Goal: Task Accomplishment & Management: Manage account settings

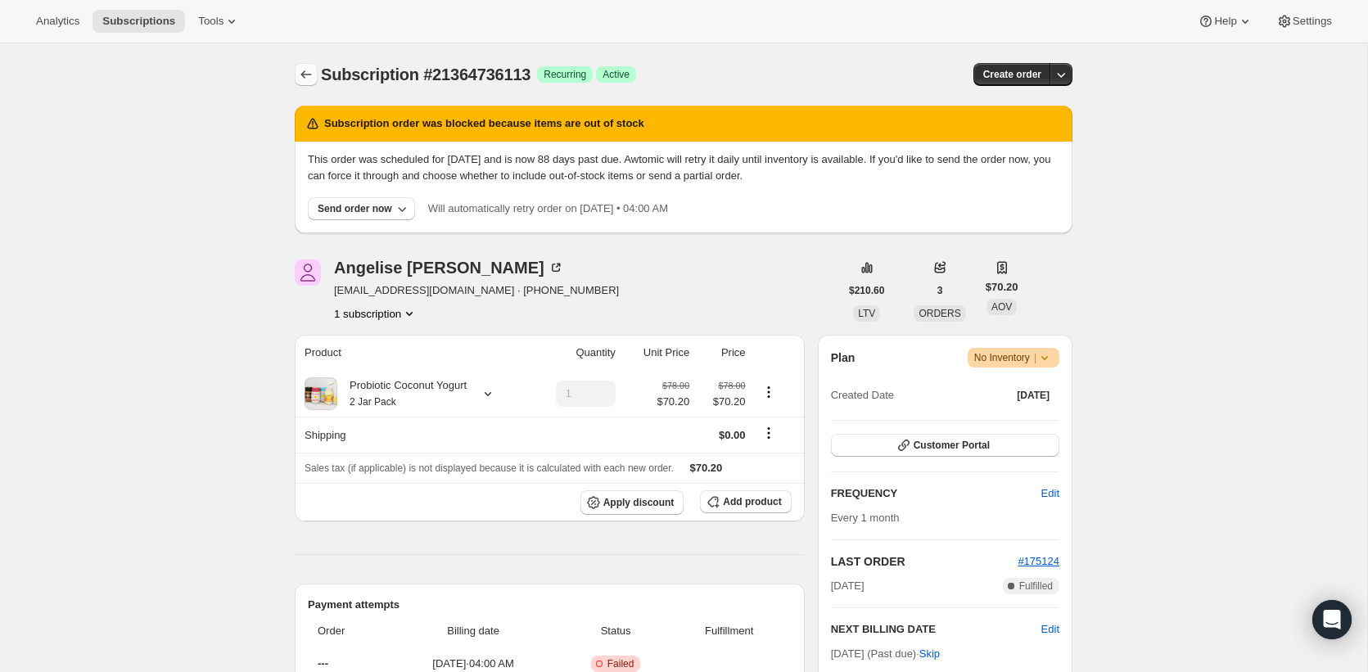
click at [308, 66] on icon "Subscriptions" at bounding box center [306, 74] width 16 height 16
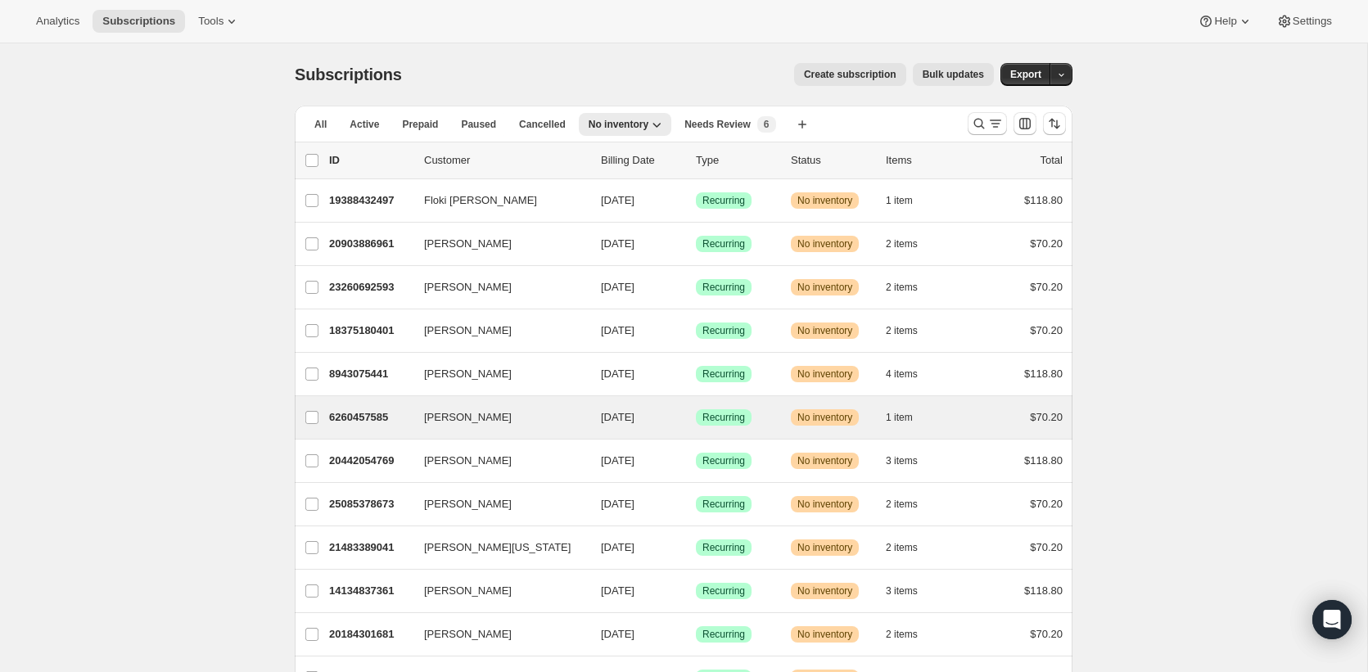
scroll to position [466, 0]
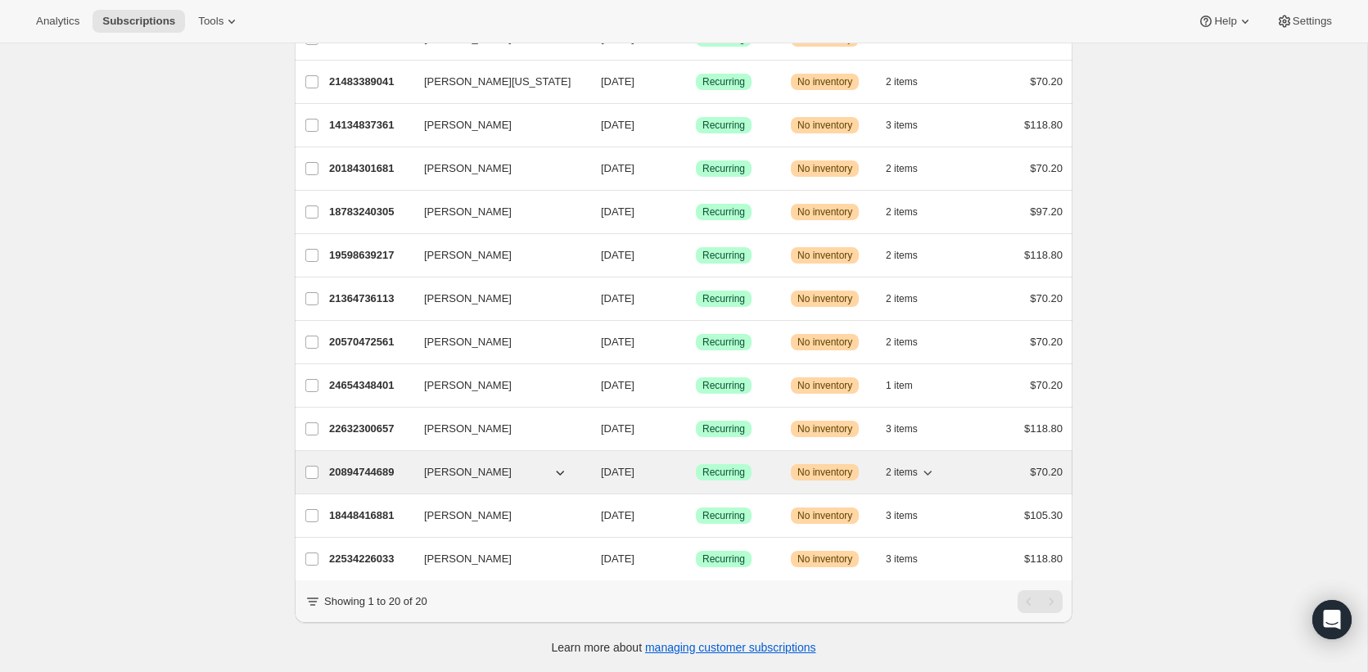
click at [354, 467] on p "20894744689" at bounding box center [370, 472] width 82 height 16
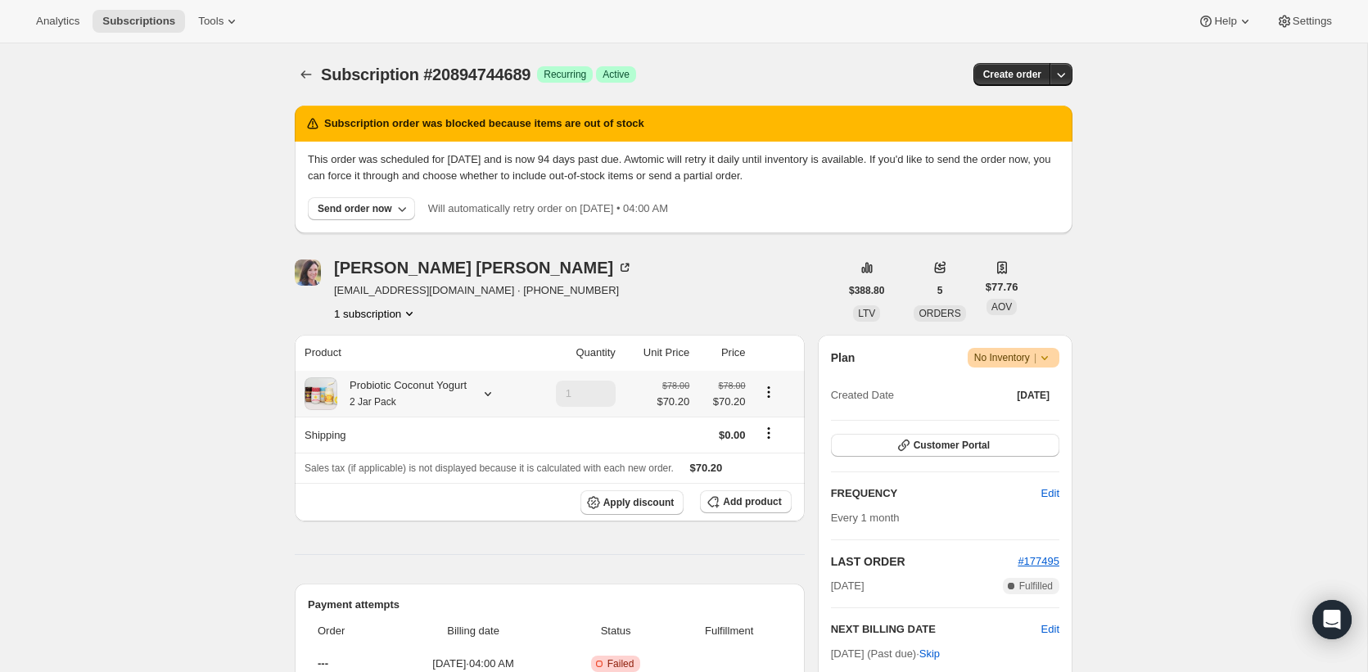
click at [409, 394] on div "Probiotic Coconut Yogurt 2 Jar Pack" at bounding box center [401, 393] width 129 height 33
click at [298, 71] on icon "Subscriptions" at bounding box center [306, 74] width 16 height 16
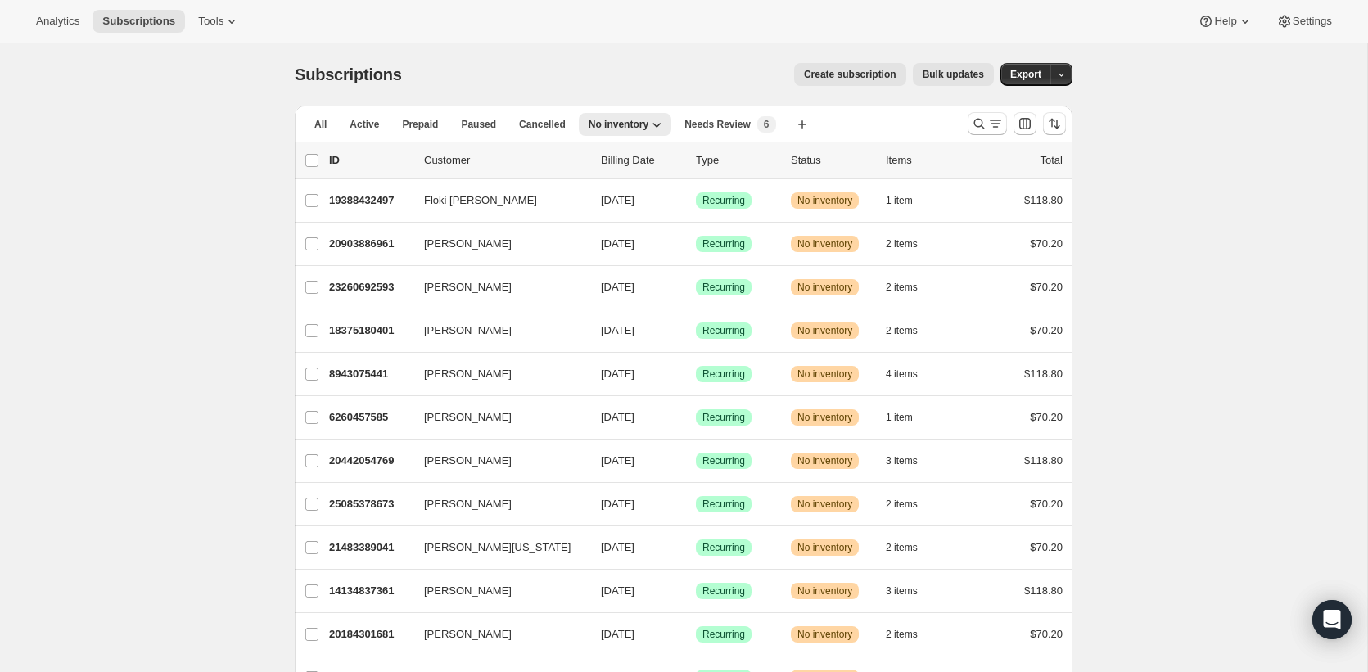
scroll to position [466, 0]
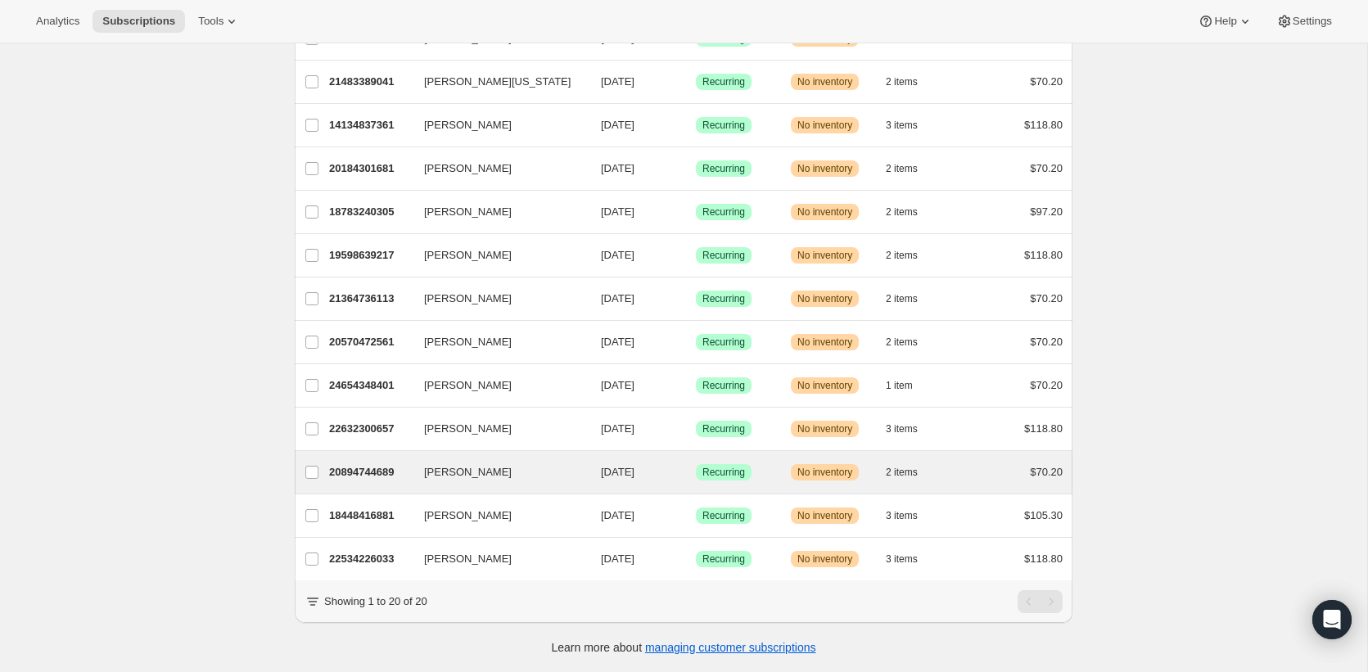
click at [362, 491] on div "Kimberly Skidmore 20894744689 Kimberly Skidmore 10/07/2025 Success Recurring Wa…" at bounding box center [684, 472] width 778 height 43
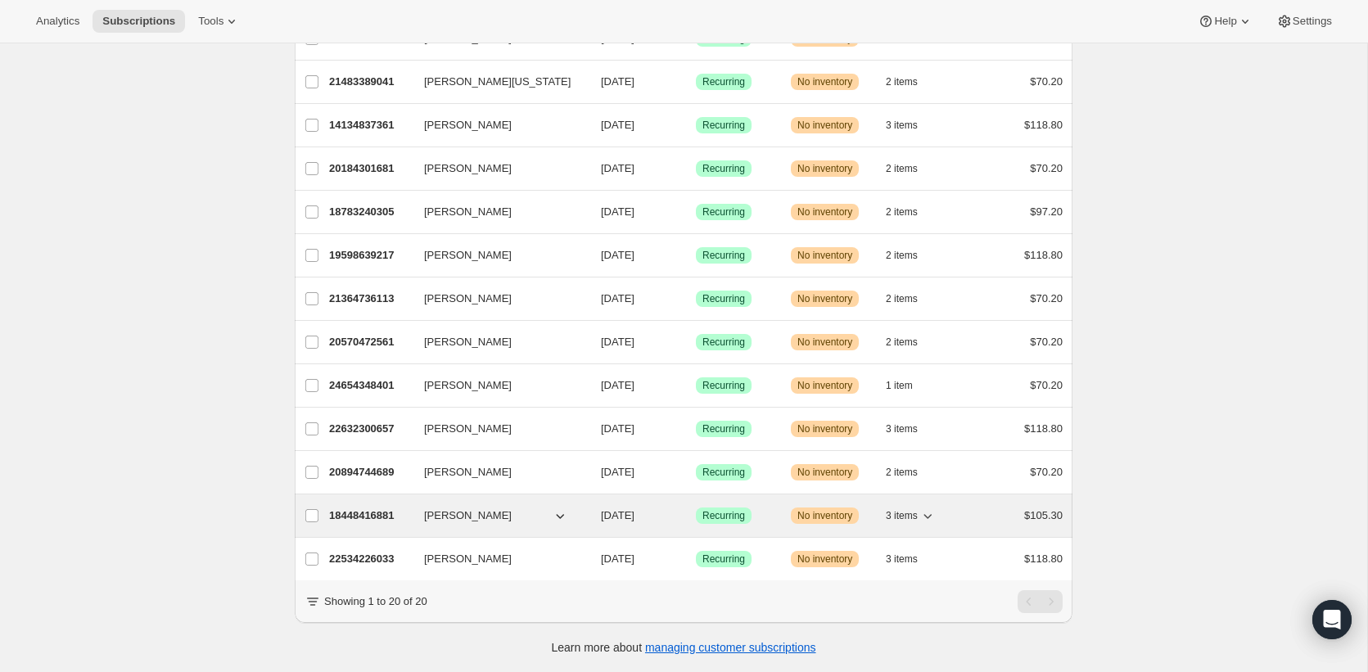
click at [360, 506] on div "18448416881 lilibeth rodriguez 10/07/2025 Success Recurring Warning No inventor…" at bounding box center [696, 515] width 734 height 23
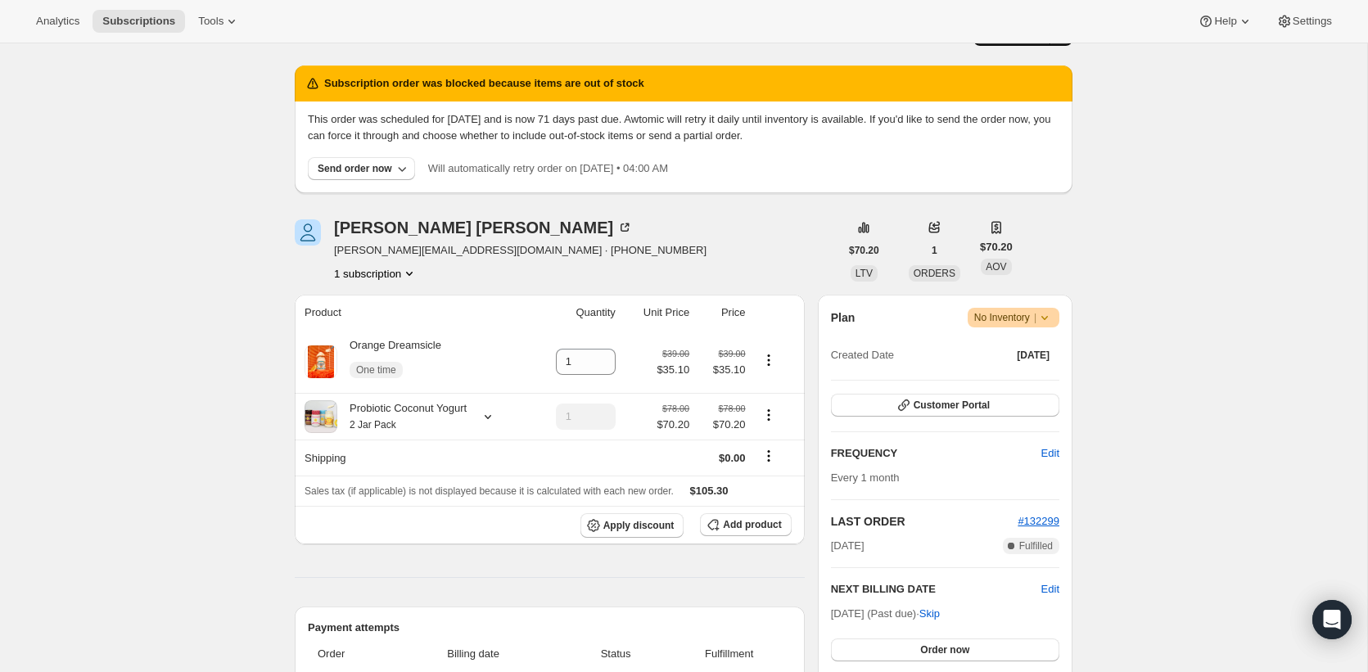
scroll to position [44, 0]
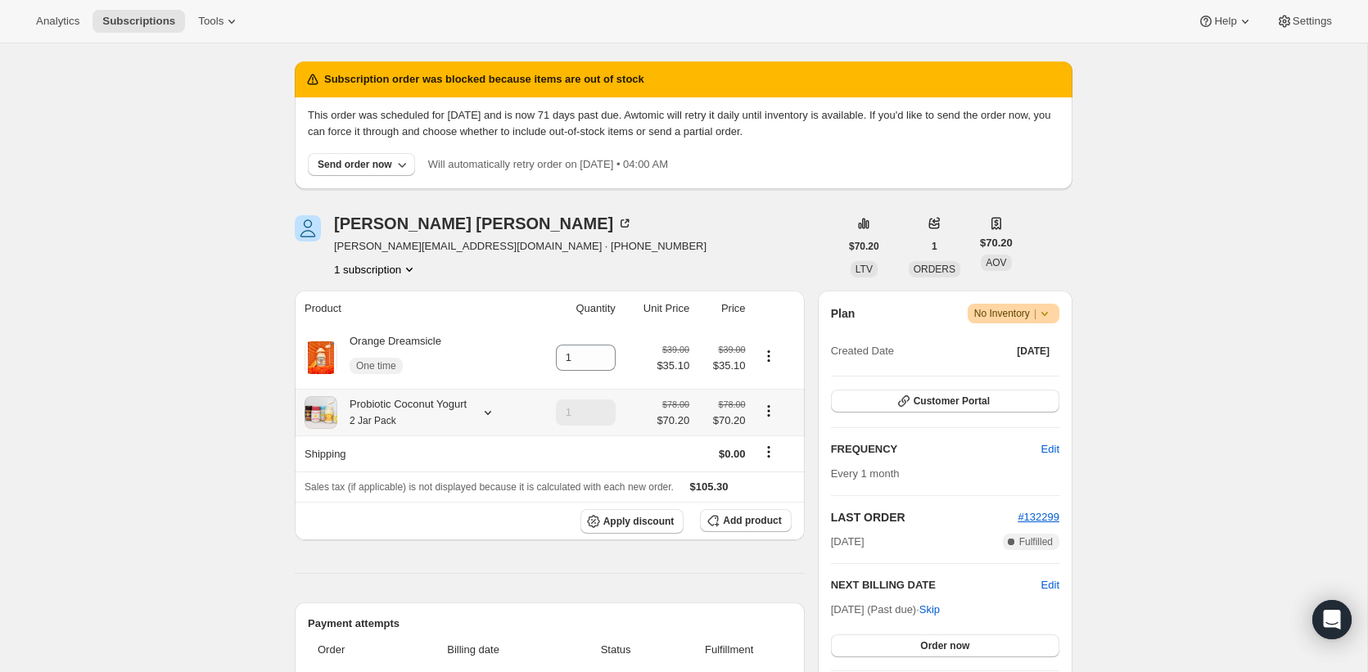
click at [438, 417] on div "Probiotic Coconut Yogurt 2 Jar Pack" at bounding box center [401, 412] width 129 height 33
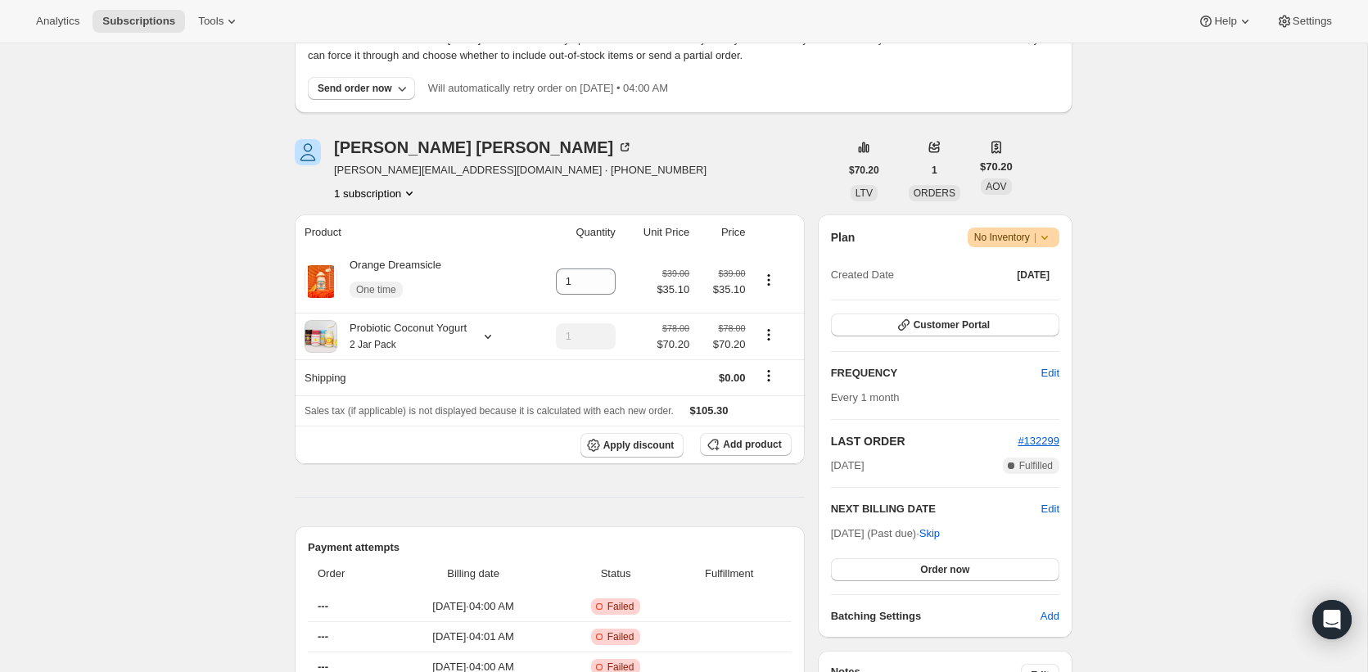
scroll to position [0, 0]
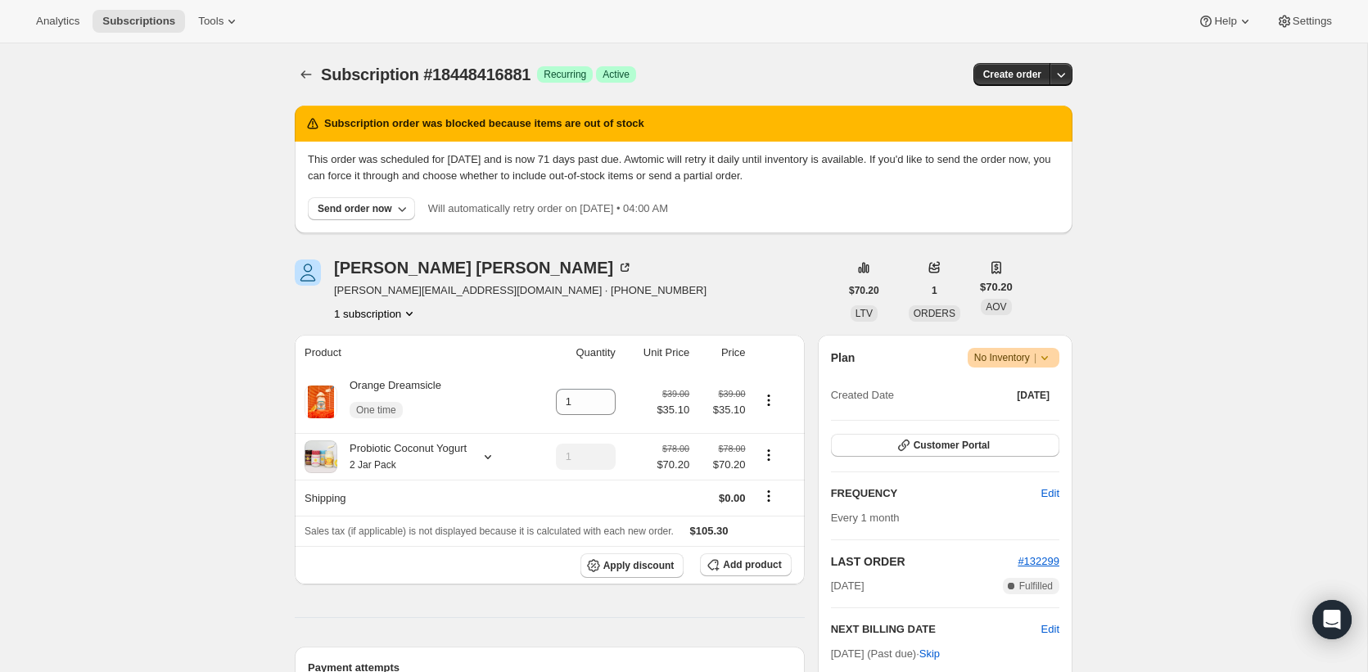
click at [1045, 359] on icon at bounding box center [1045, 358] width 7 height 4
click at [300, 80] on icon "Subscriptions" at bounding box center [306, 74] width 16 height 16
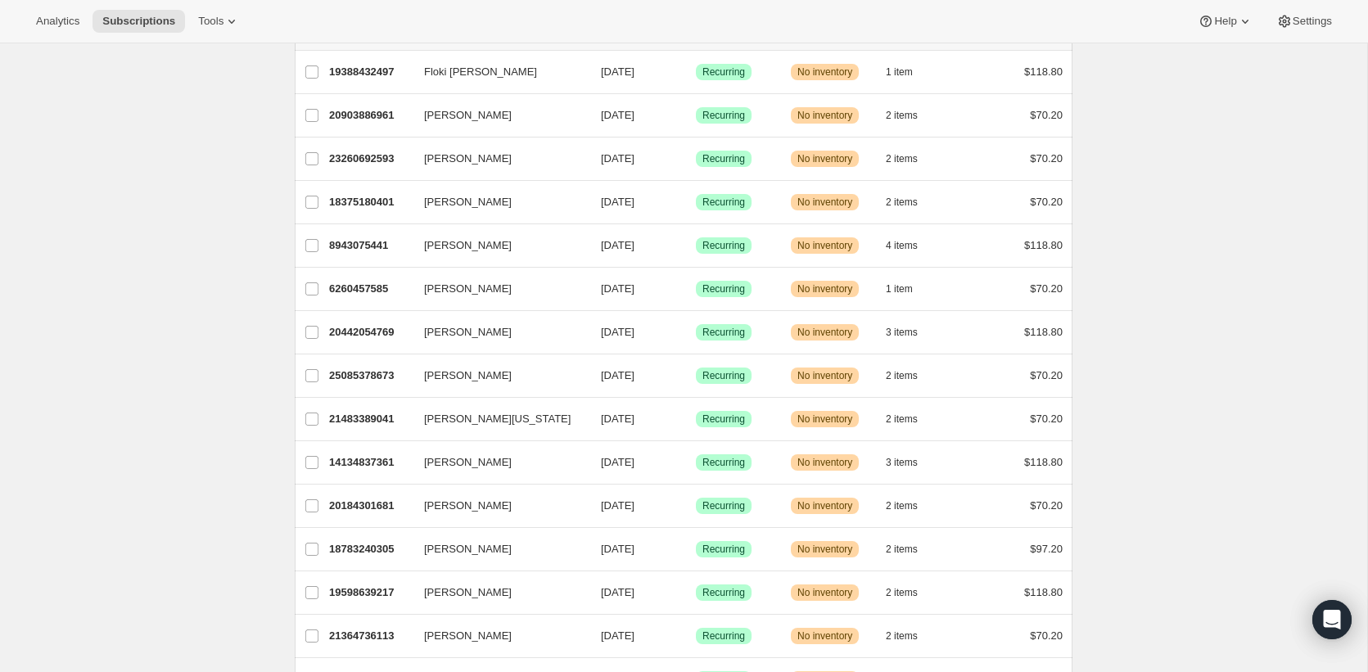
scroll to position [466, 0]
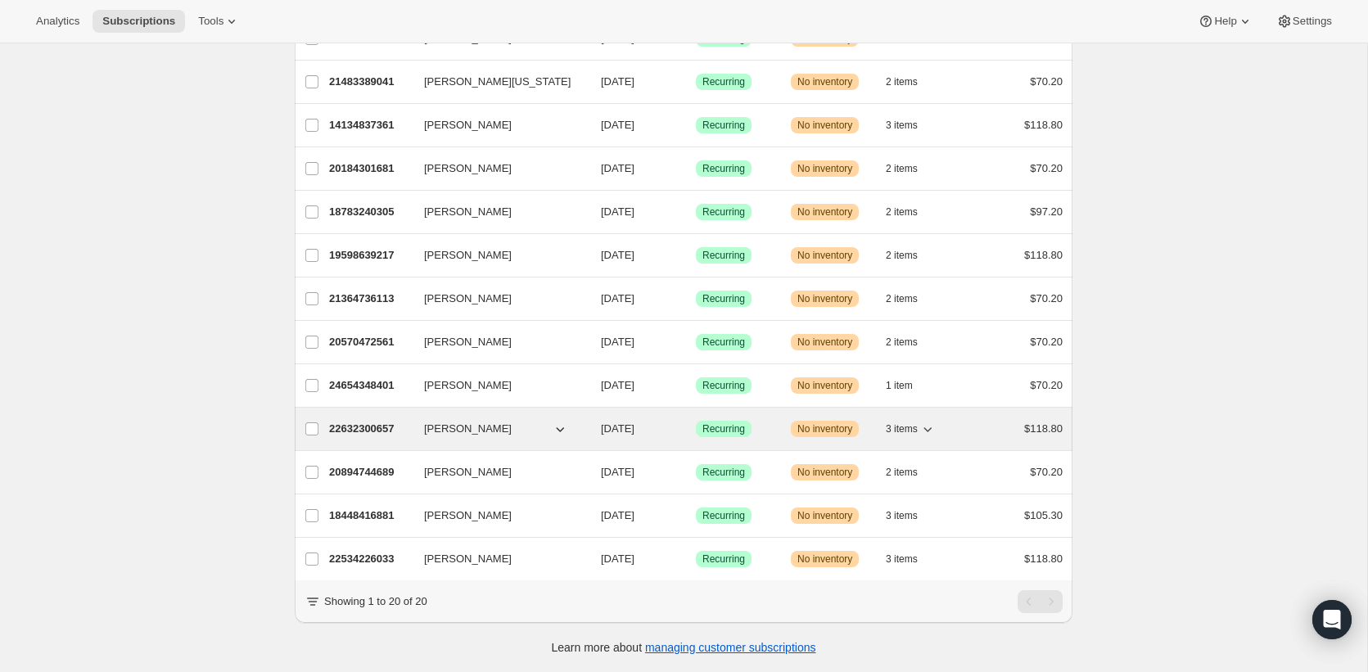
click at [364, 429] on p "22632300657" at bounding box center [370, 429] width 82 height 16
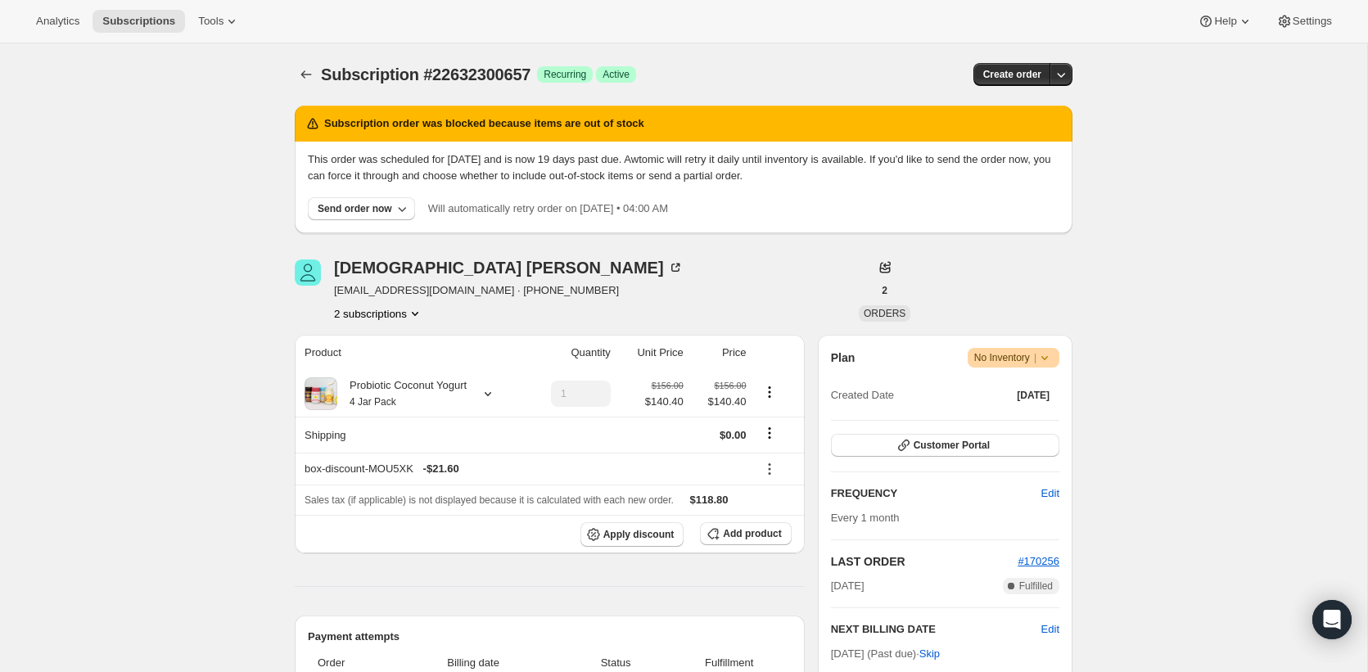
click at [487, 70] on span "Subscription #22632300657" at bounding box center [426, 75] width 210 height 18
copy span "22632300657"
click at [296, 75] on button "Subscriptions" at bounding box center [306, 74] width 23 height 23
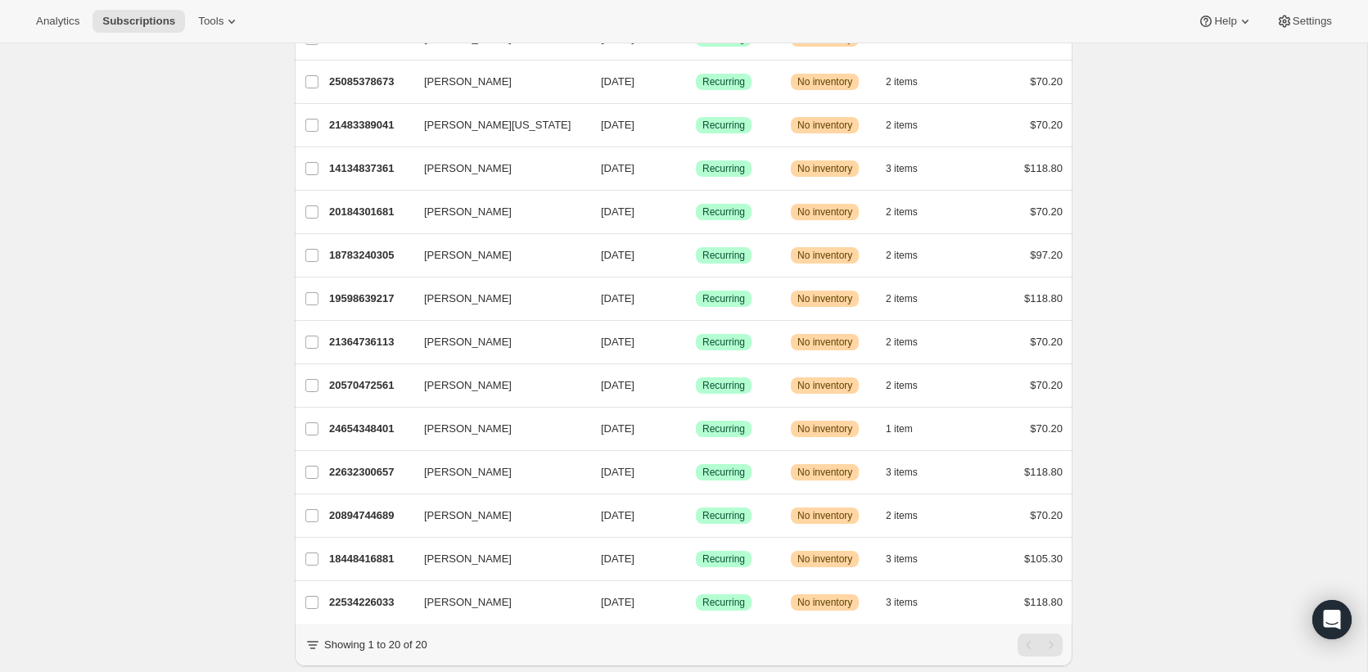
scroll to position [466, 0]
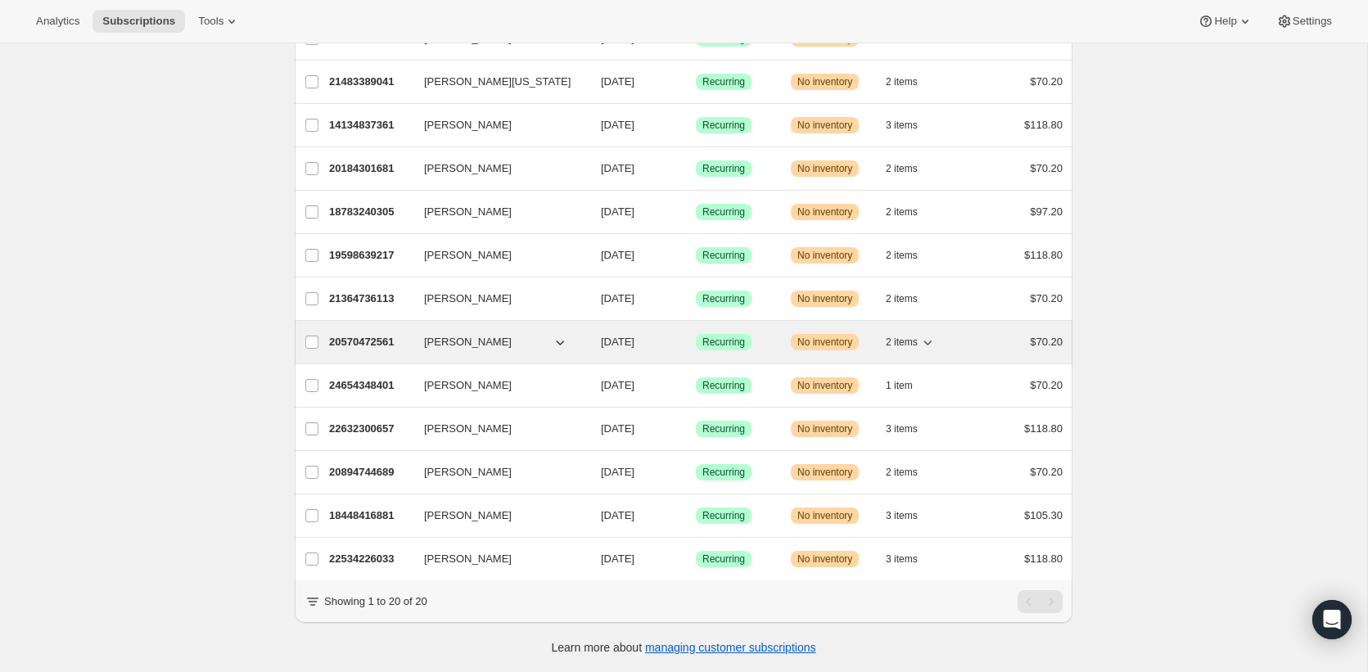
click at [351, 347] on p "20570472561" at bounding box center [370, 342] width 82 height 16
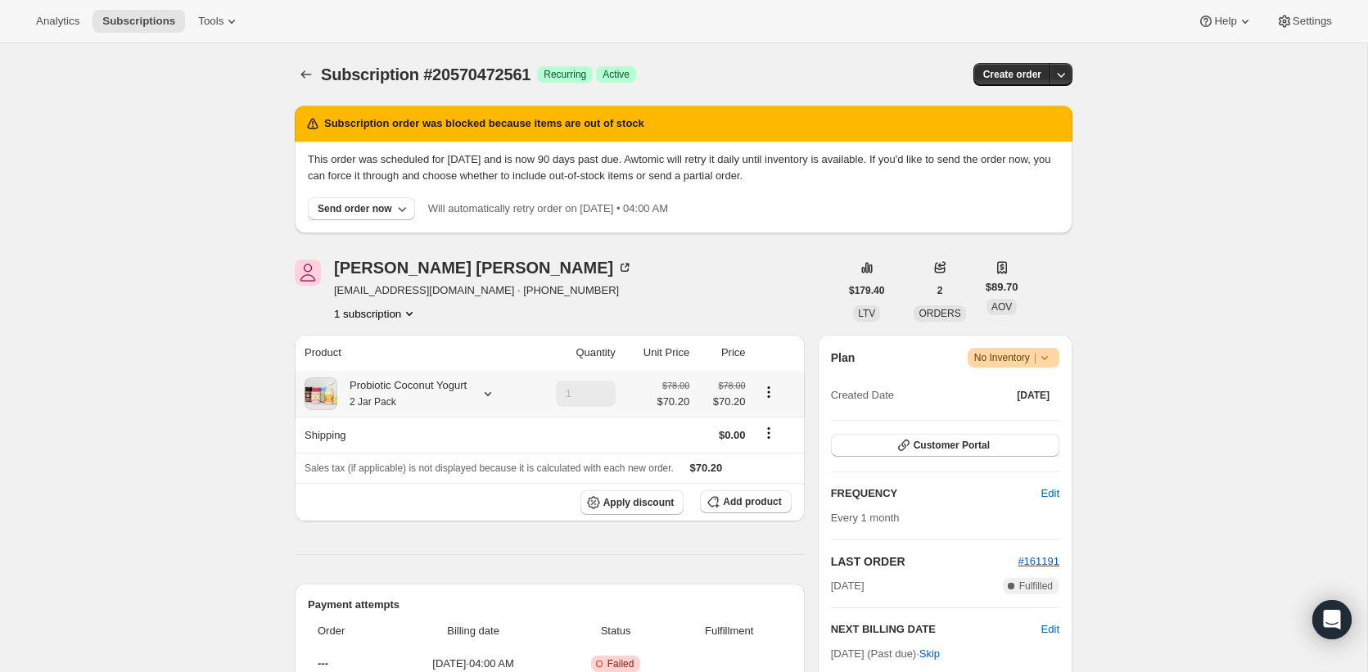
click at [394, 390] on div "Probiotic Coconut Yogurt 2 Jar Pack" at bounding box center [401, 393] width 129 height 33
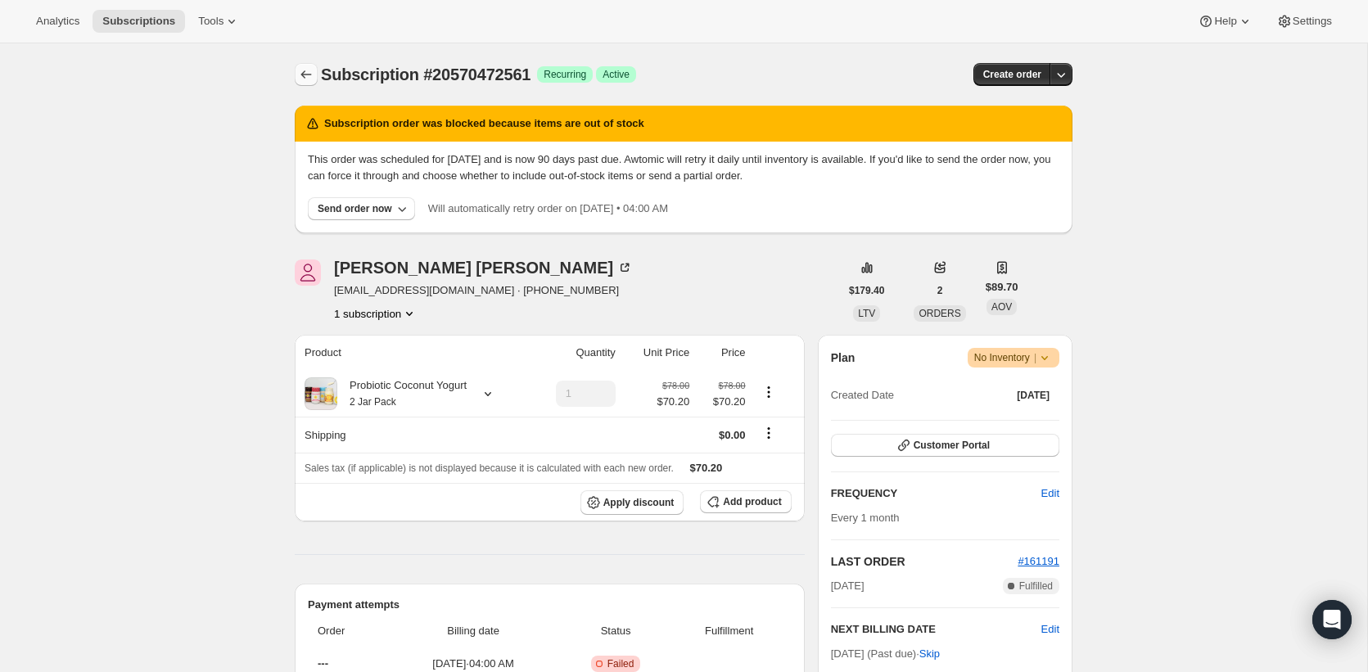
click at [308, 82] on icon "Subscriptions" at bounding box center [306, 74] width 16 height 16
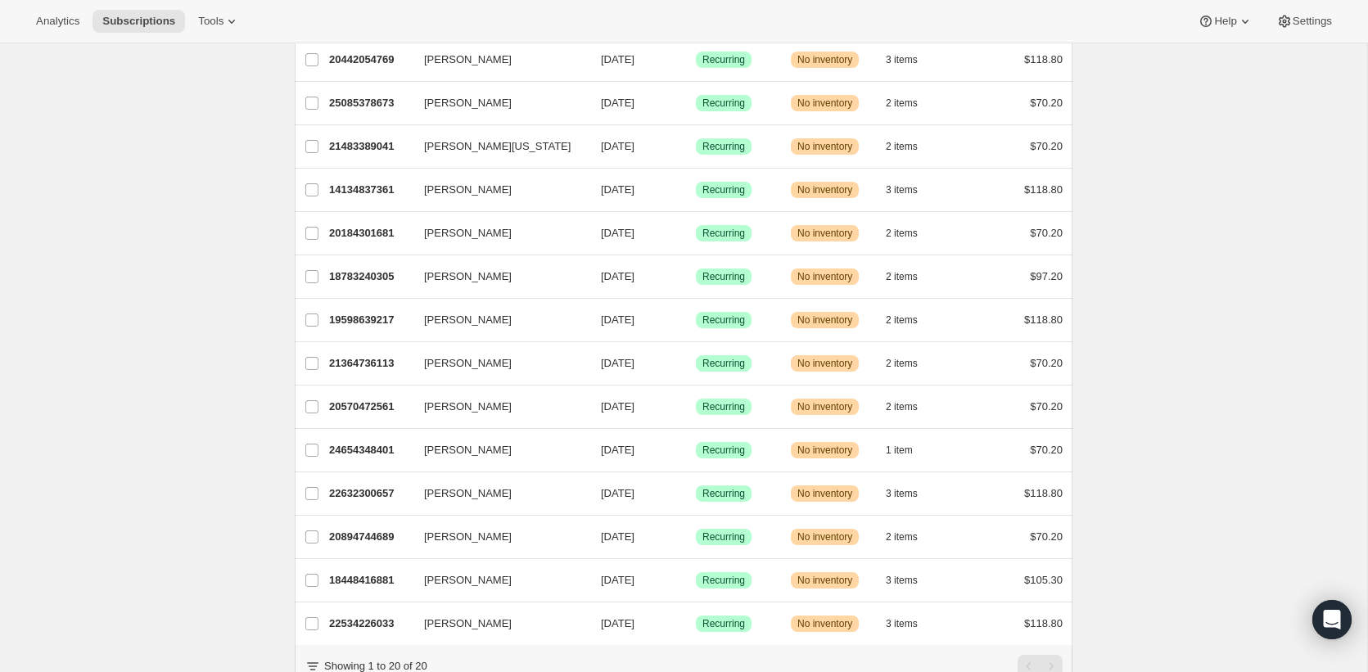
scroll to position [466, 0]
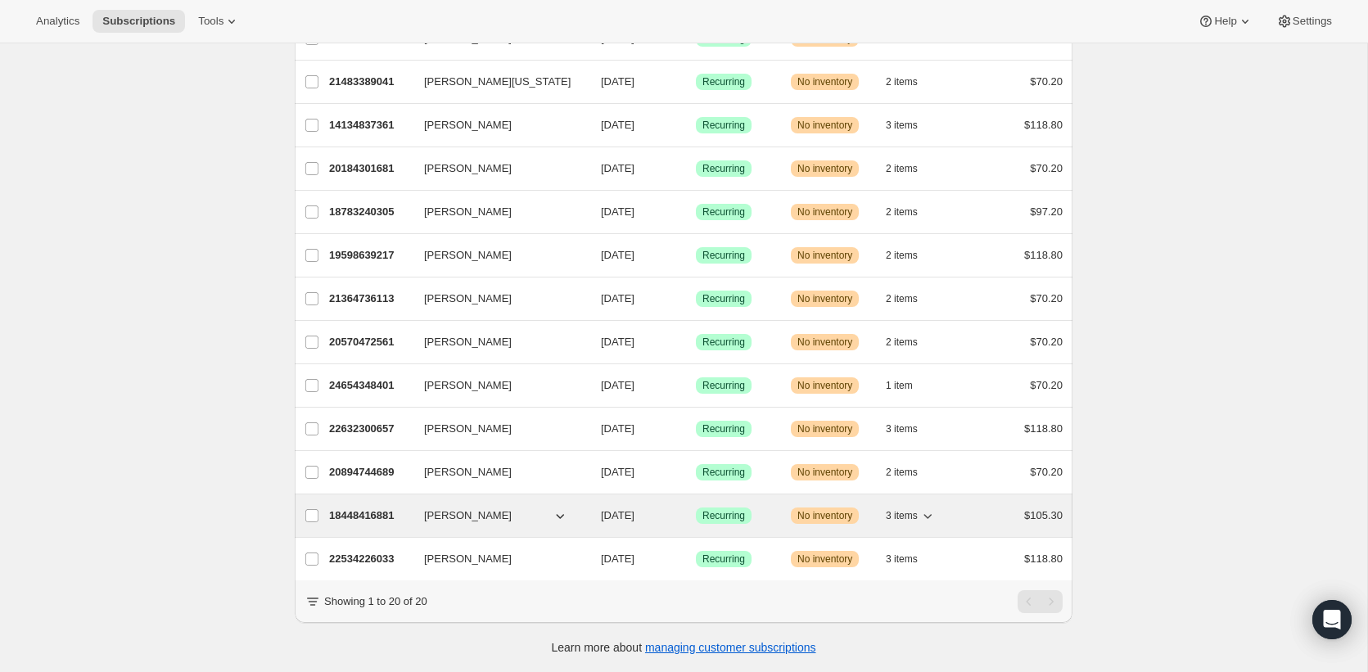
click at [368, 518] on p "18448416881" at bounding box center [370, 516] width 82 height 16
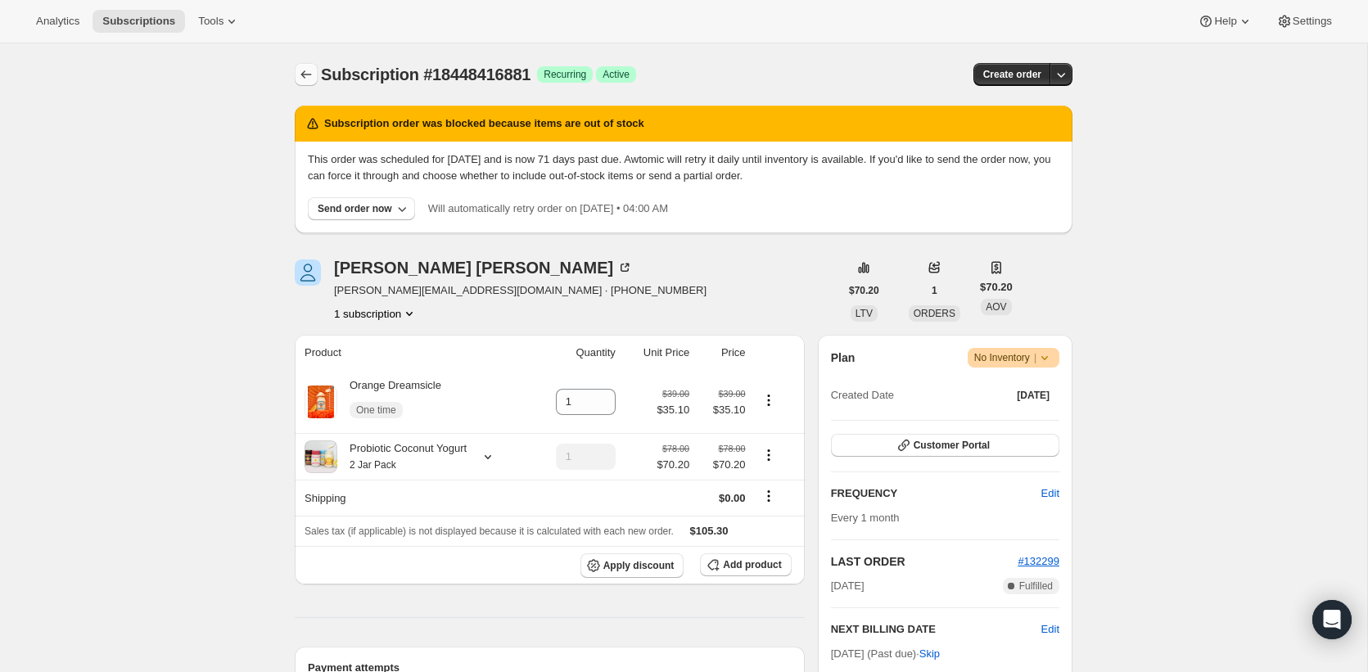
click at [305, 72] on icon "Subscriptions" at bounding box center [306, 74] width 16 height 16
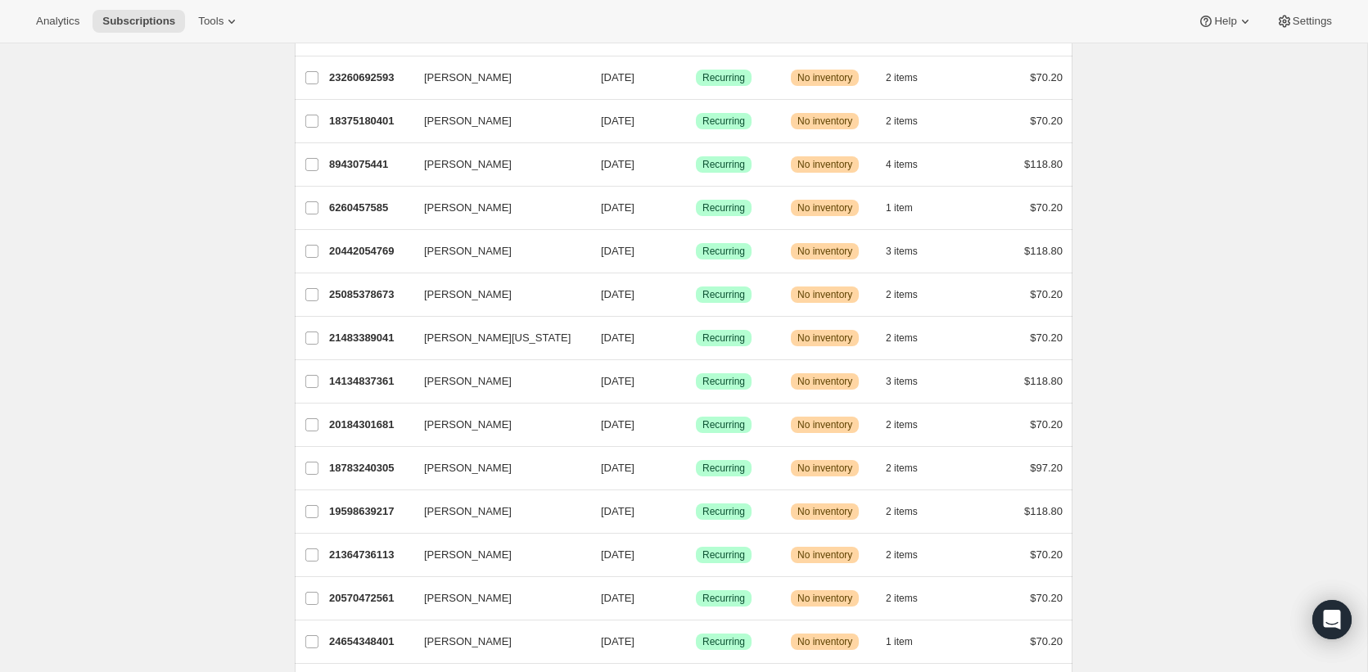
scroll to position [466, 0]
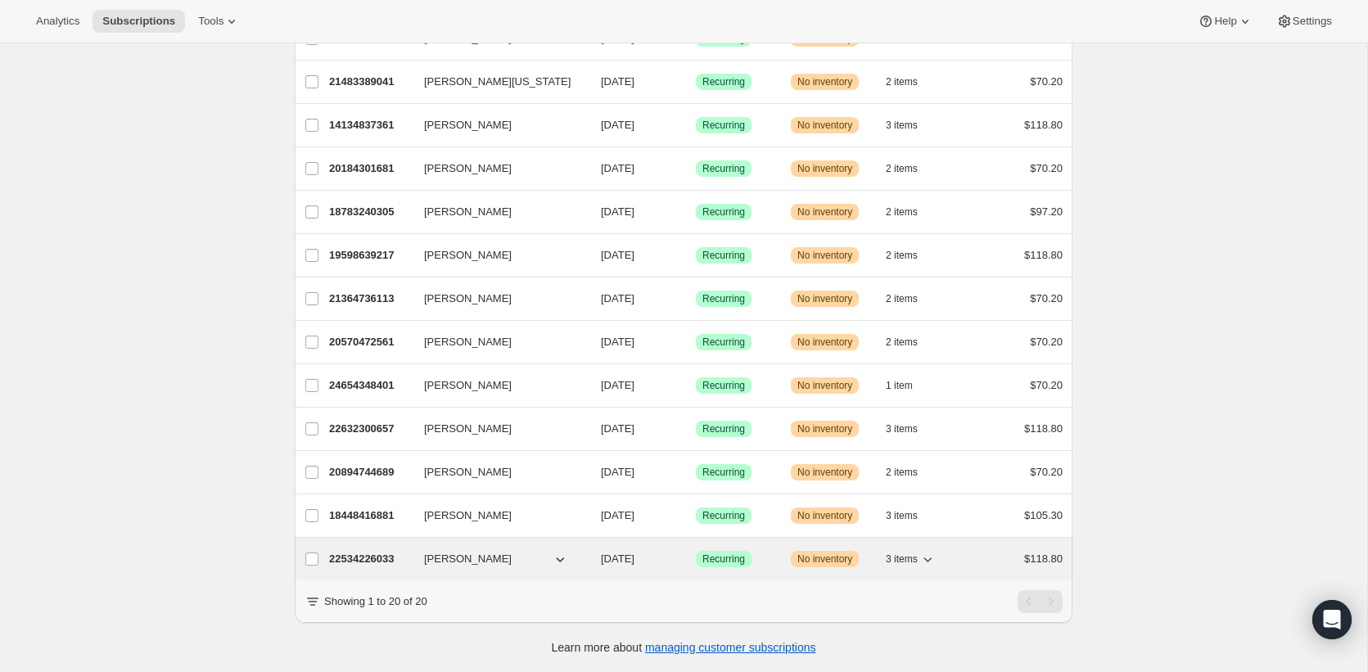
click at [362, 562] on p "22534226033" at bounding box center [370, 559] width 82 height 16
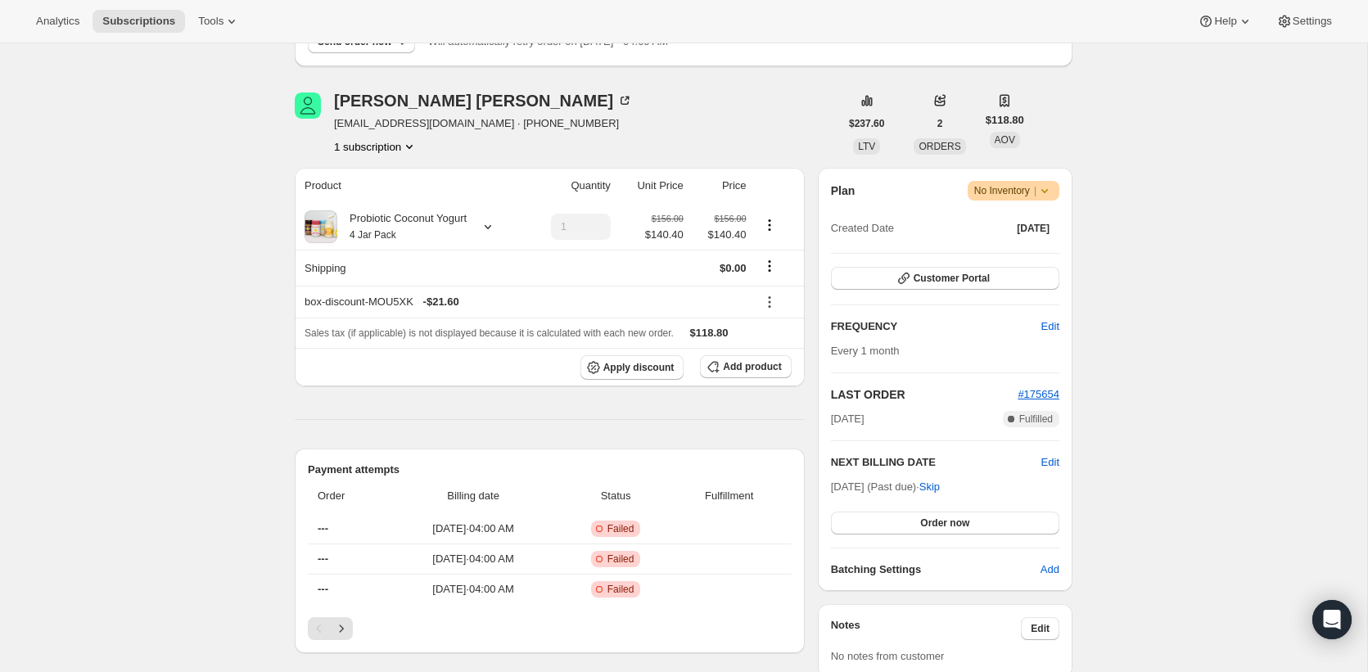
scroll to position [166, 0]
click at [386, 220] on div "Probiotic Coconut Yogurt 4 Jar Pack" at bounding box center [401, 227] width 129 height 33
click at [219, 299] on div "Subscription #22534226033. This page is ready Subscription #22534226033 Success…" at bounding box center [683, 594] width 1367 height 1435
click at [467, 224] on div "Probiotic Coconut Yogurt 4 Jar Pack" at bounding box center [401, 227] width 129 height 33
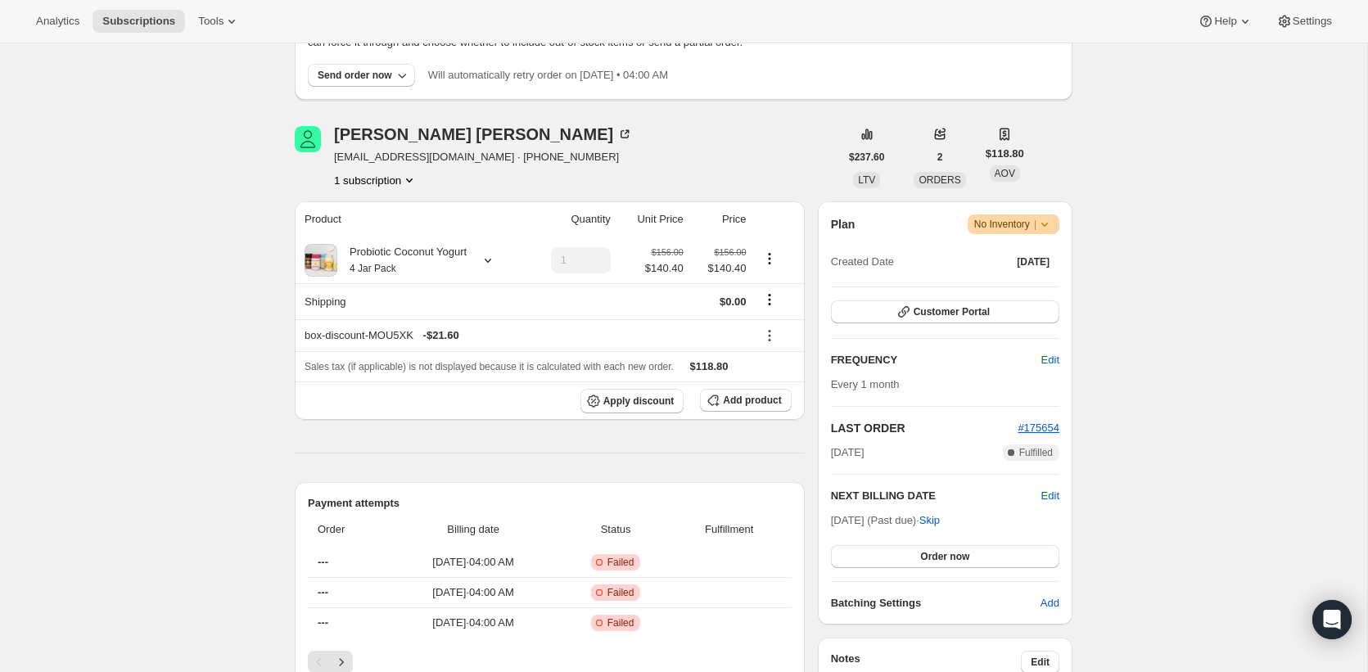
scroll to position [0, 0]
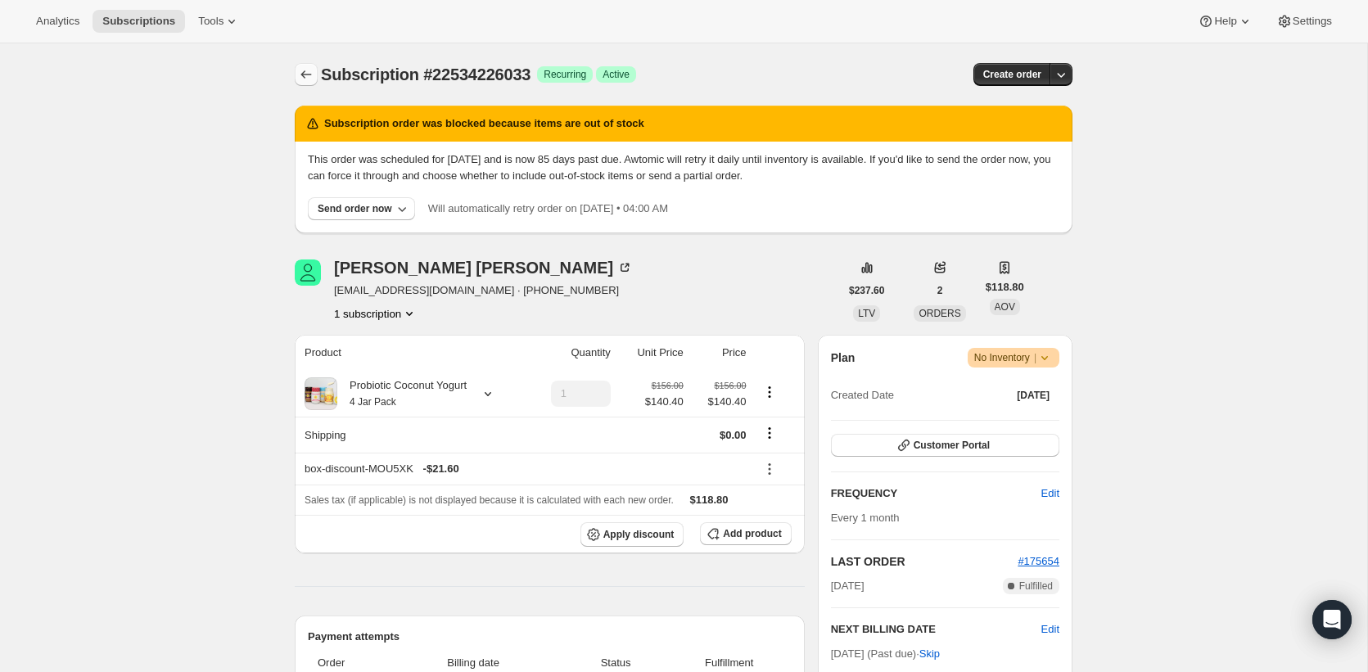
click at [305, 70] on icon "Subscriptions" at bounding box center [306, 74] width 16 height 16
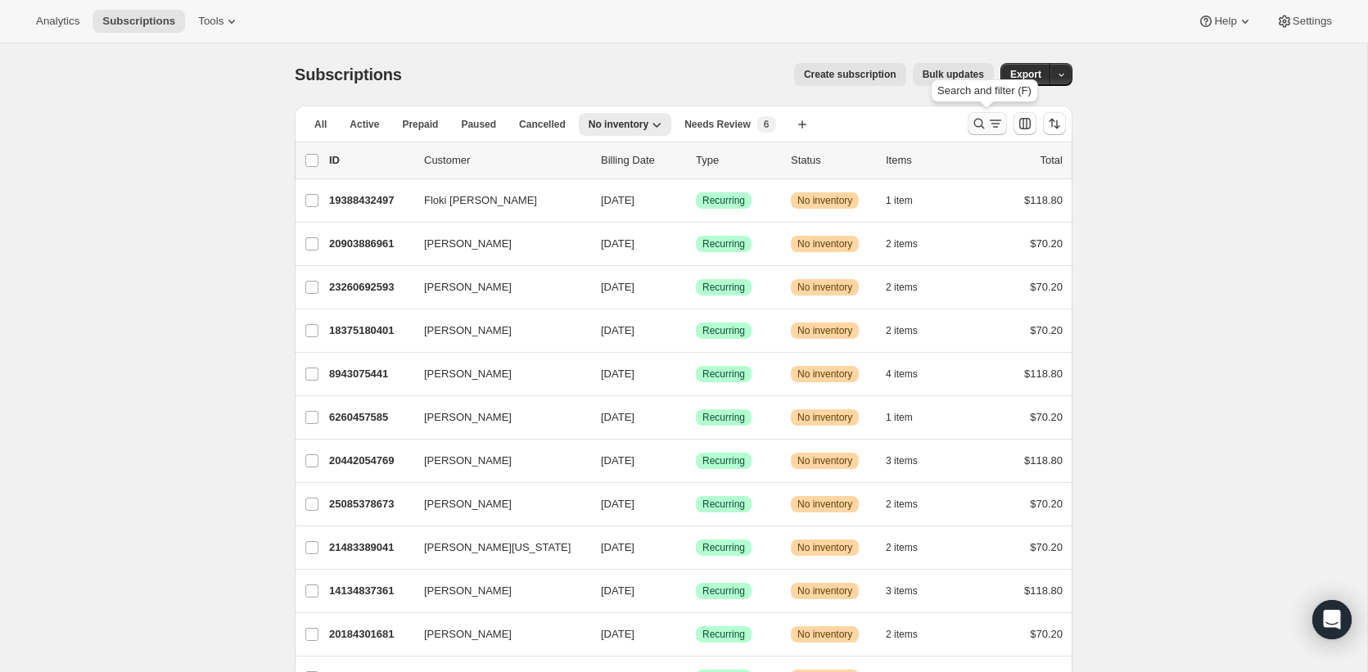
click at [978, 117] on icon "Search and filter results" at bounding box center [979, 123] width 16 height 16
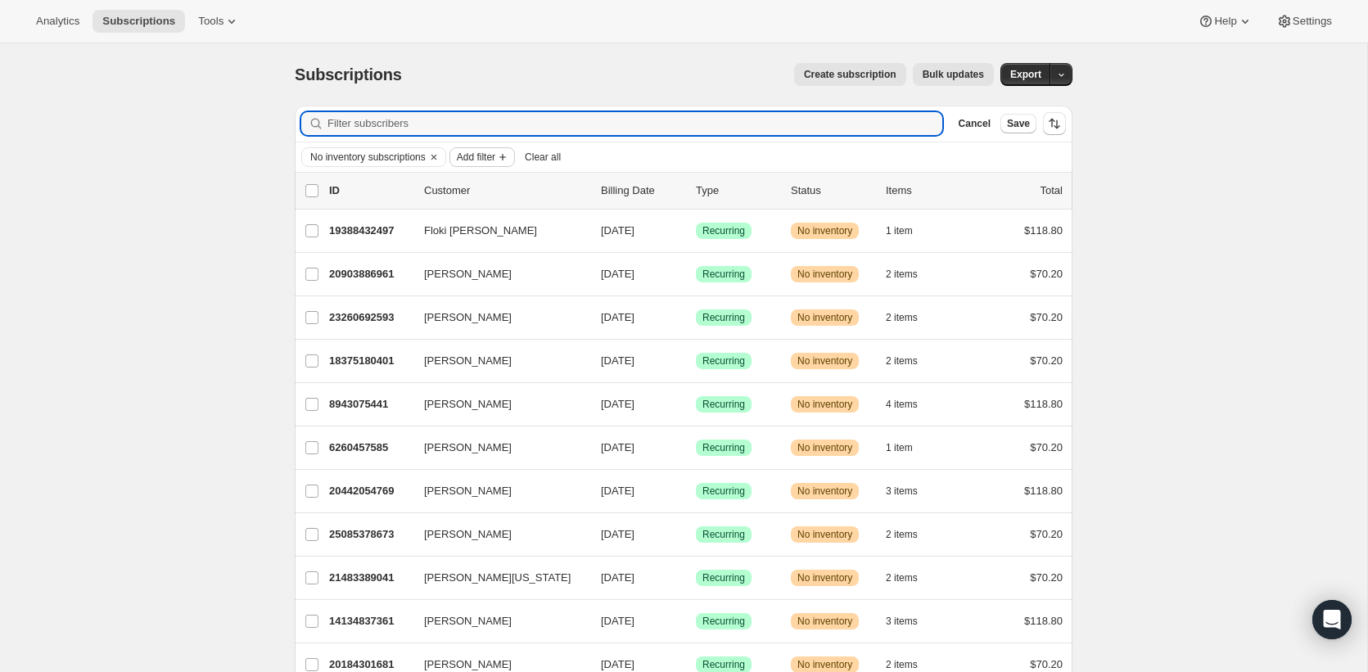
click at [488, 160] on span "Add filter" at bounding box center [476, 157] width 38 height 13
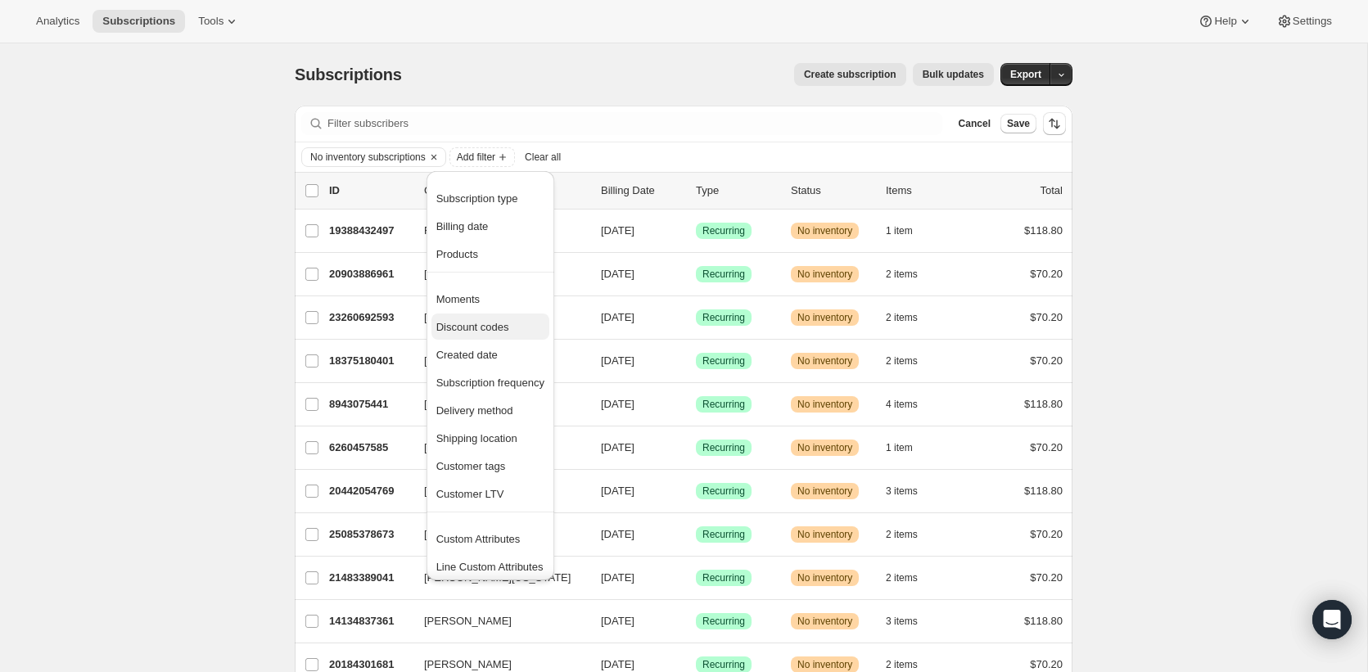
scroll to position [4, 0]
click at [136, 186] on div "Subscriptions. This page is ready Subscriptions Create subscription Bulk update…" at bounding box center [683, 605] width 1367 height 1125
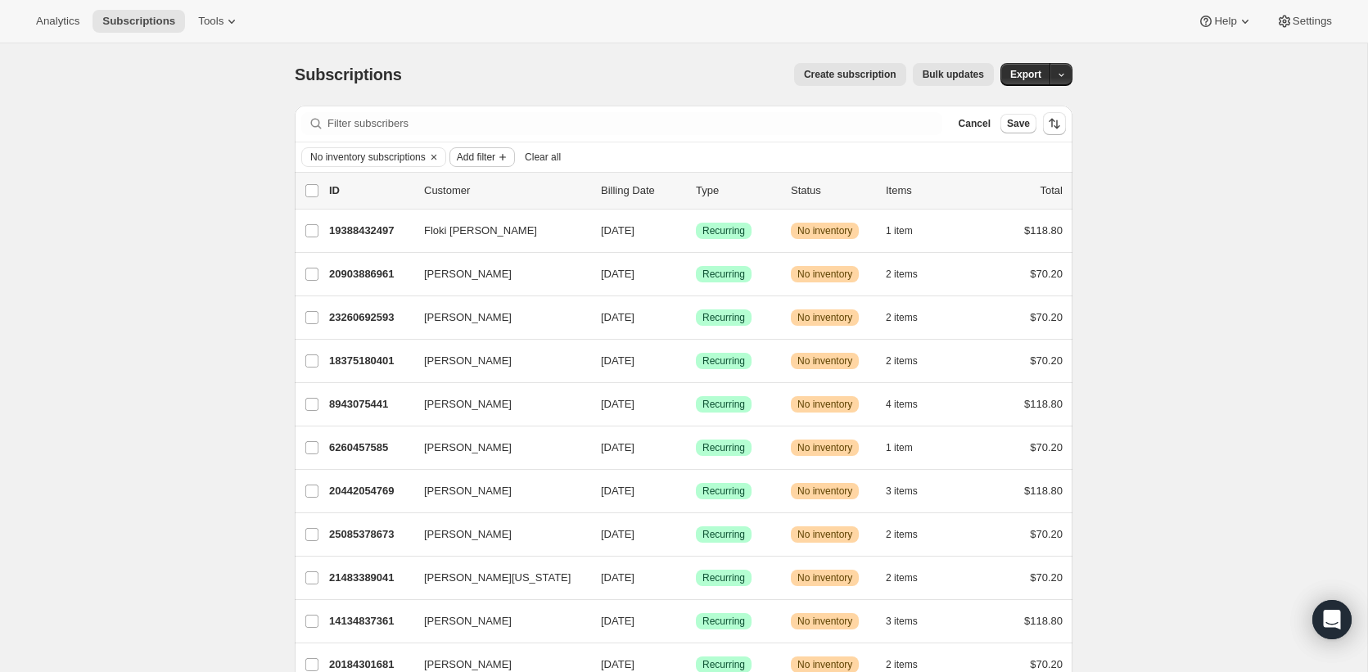
click at [506, 156] on icon "Add filter" at bounding box center [502, 157] width 7 height 7
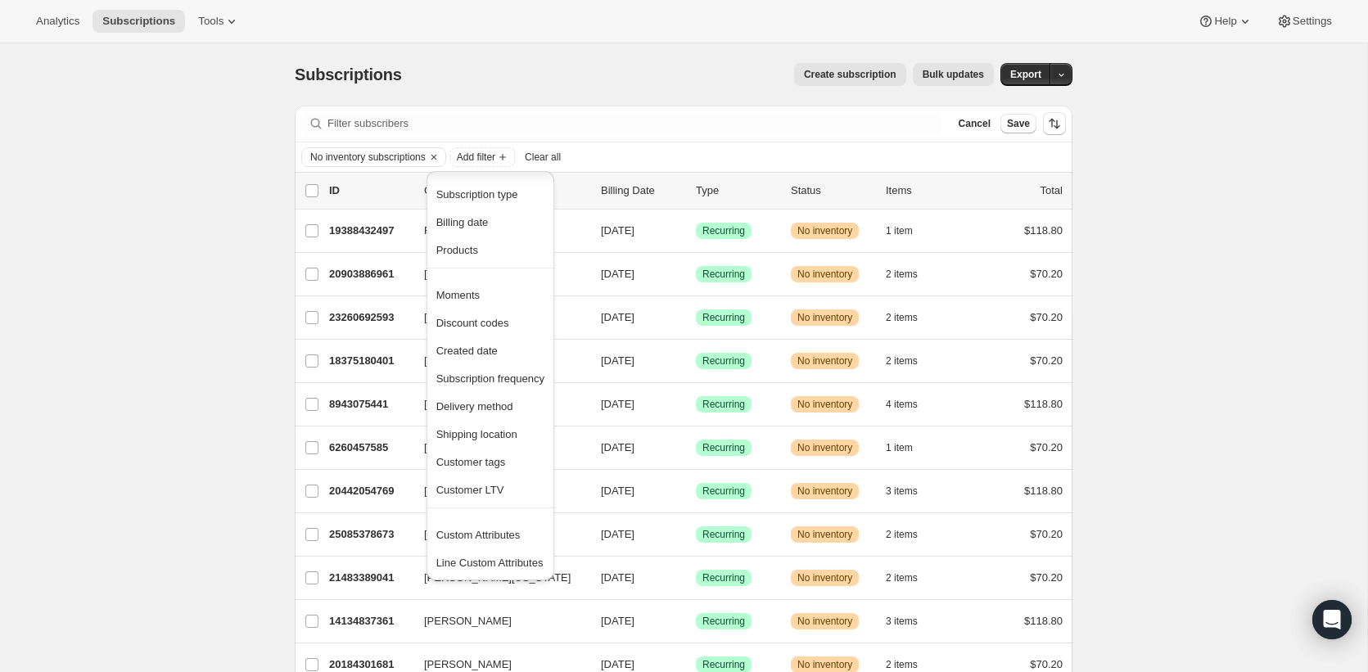
click at [215, 362] on div "Subscriptions. This page is ready Subscriptions Create subscription Bulk update…" at bounding box center [683, 605] width 1367 height 1125
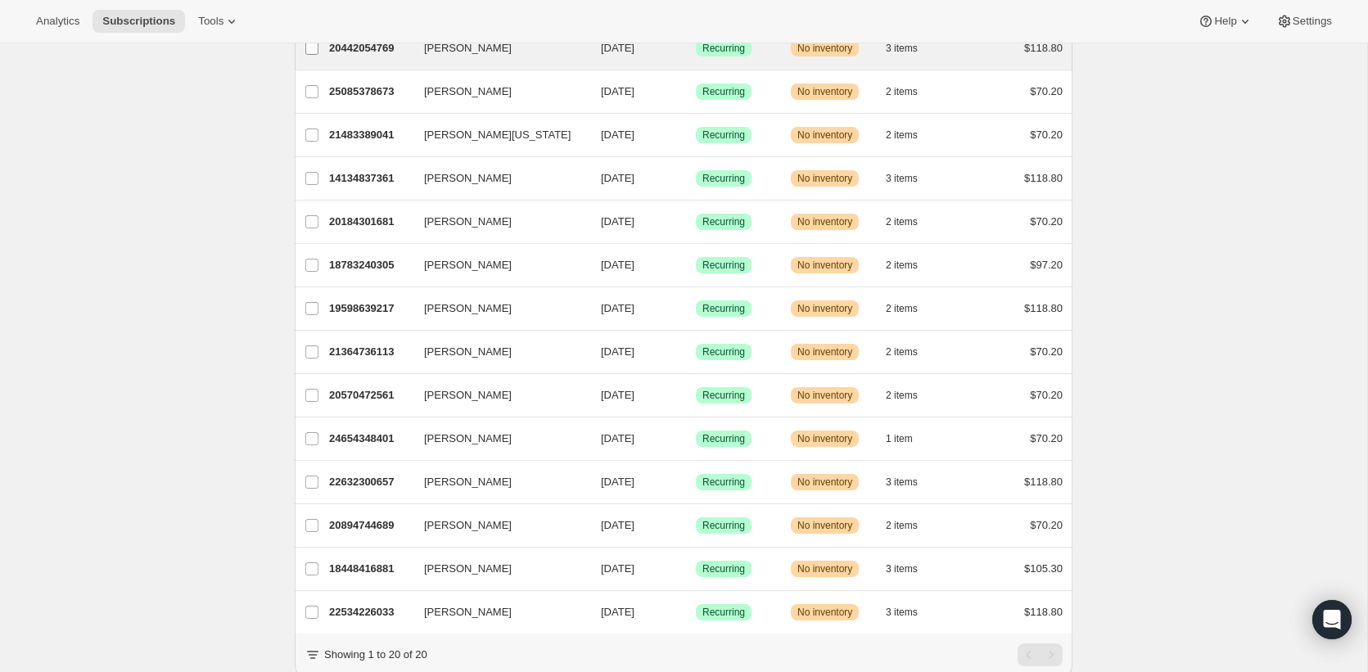
scroll to position [496, 0]
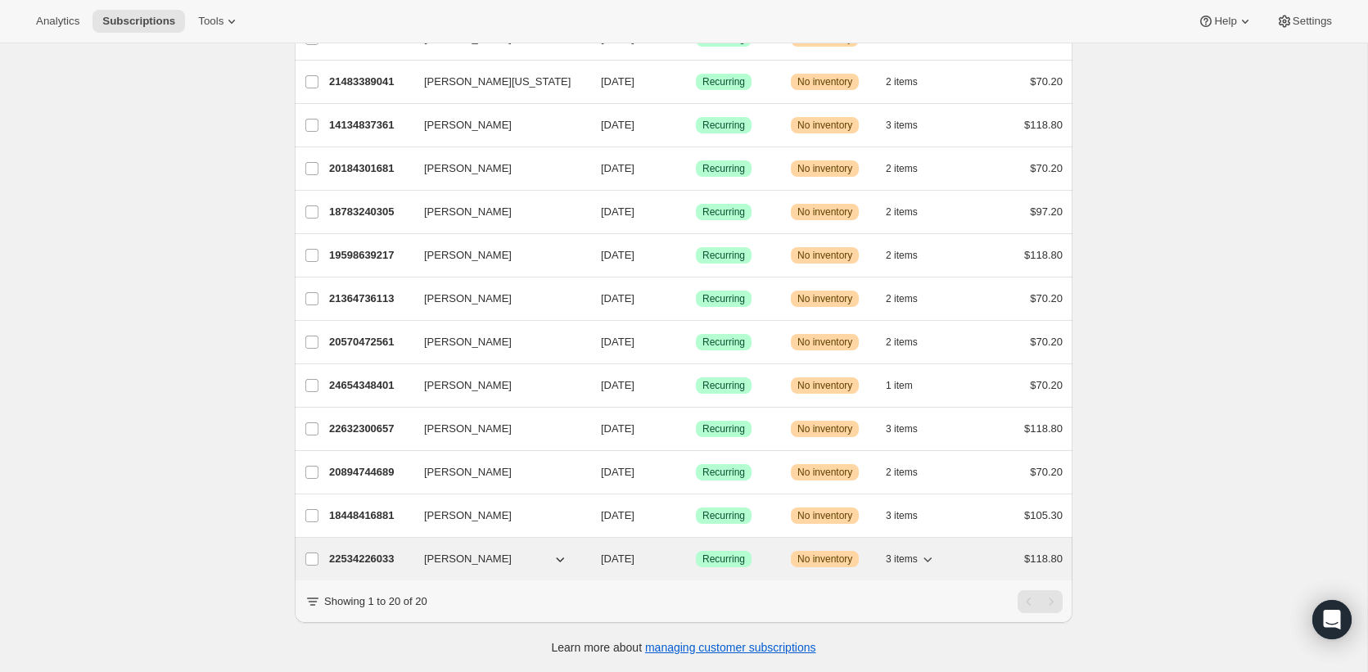
click at [354, 557] on p "22534226033" at bounding box center [370, 559] width 82 height 16
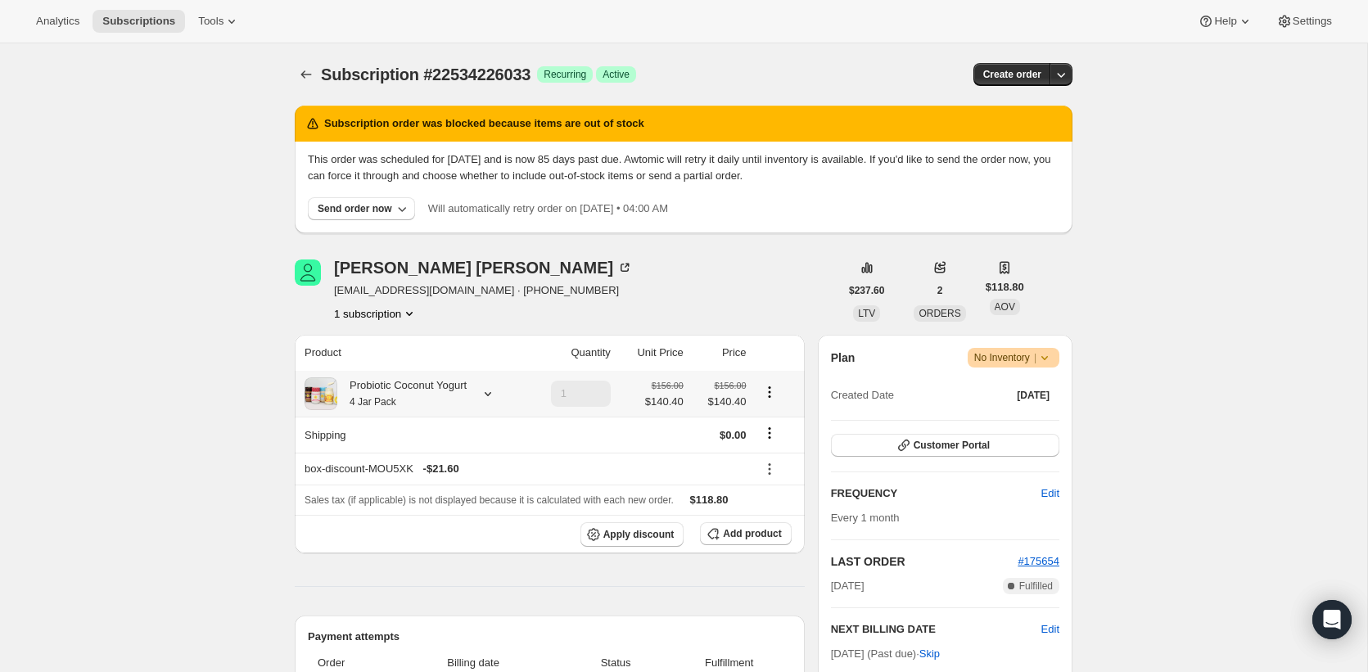
click at [432, 381] on div "Probiotic Coconut Yogurt 4 Jar Pack" at bounding box center [401, 393] width 129 height 33
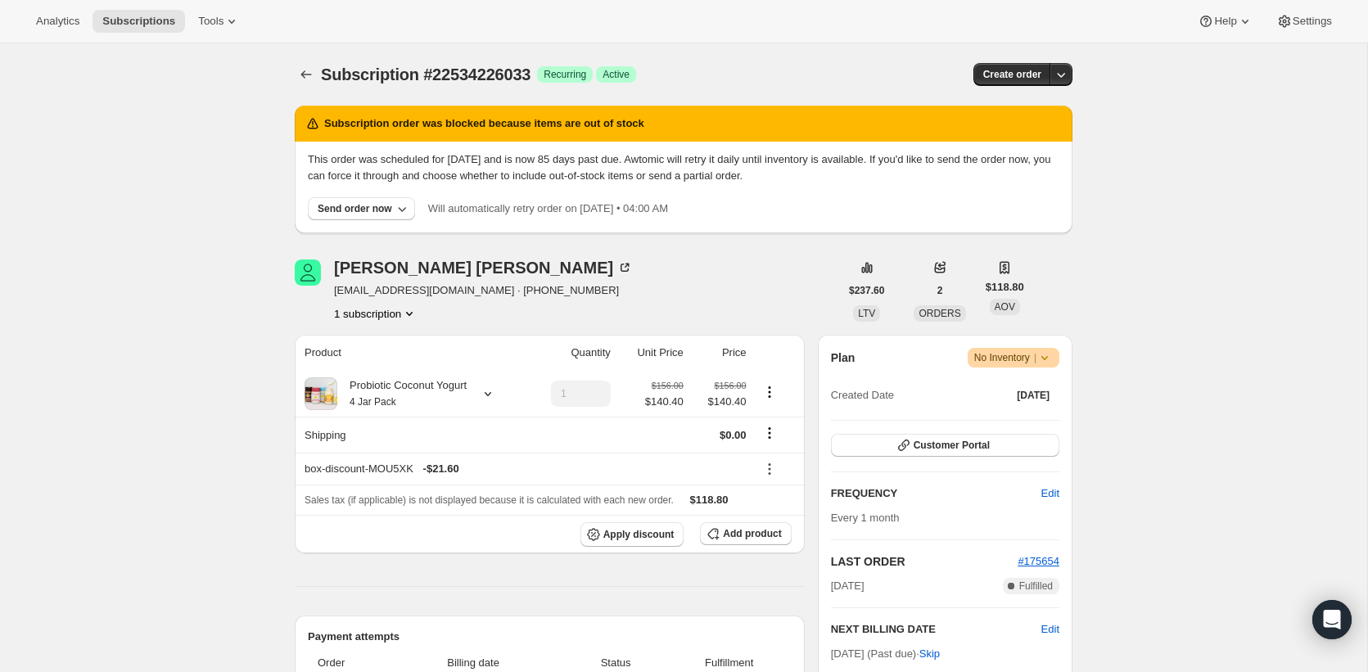
click at [500, 70] on span "Subscription #22534226033" at bounding box center [426, 75] width 210 height 18
copy span "22534226033"
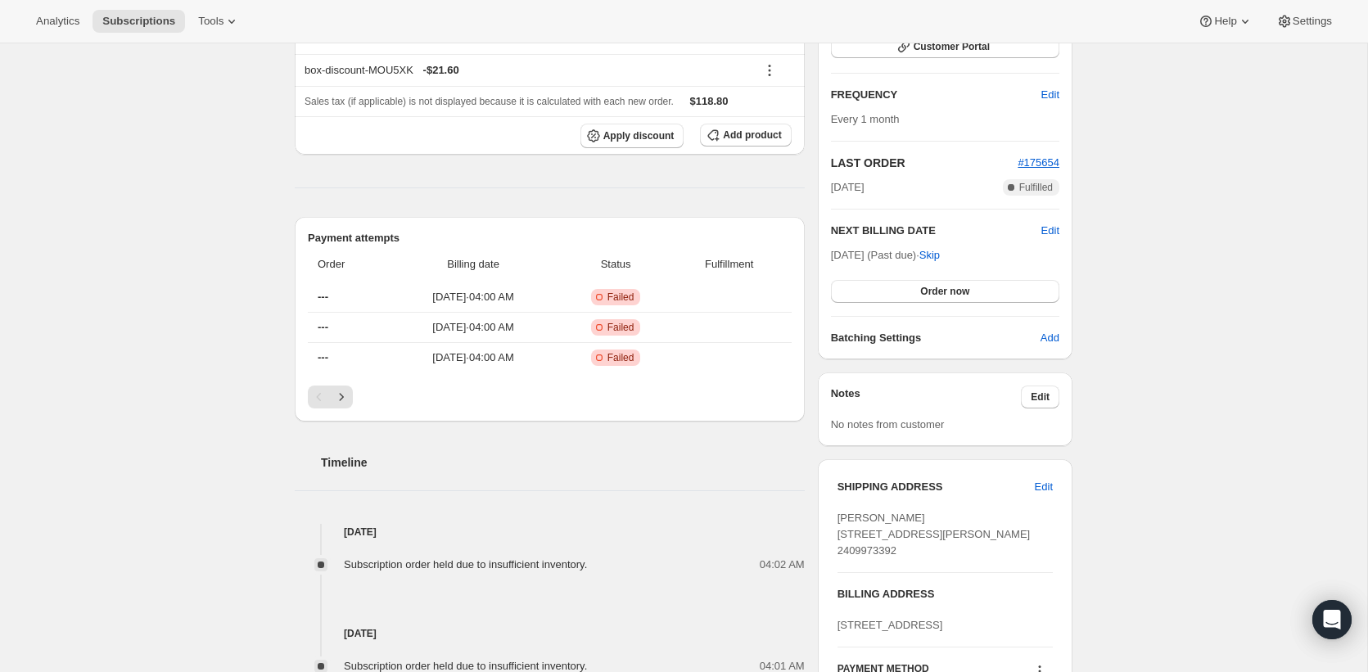
scroll to position [403, 0]
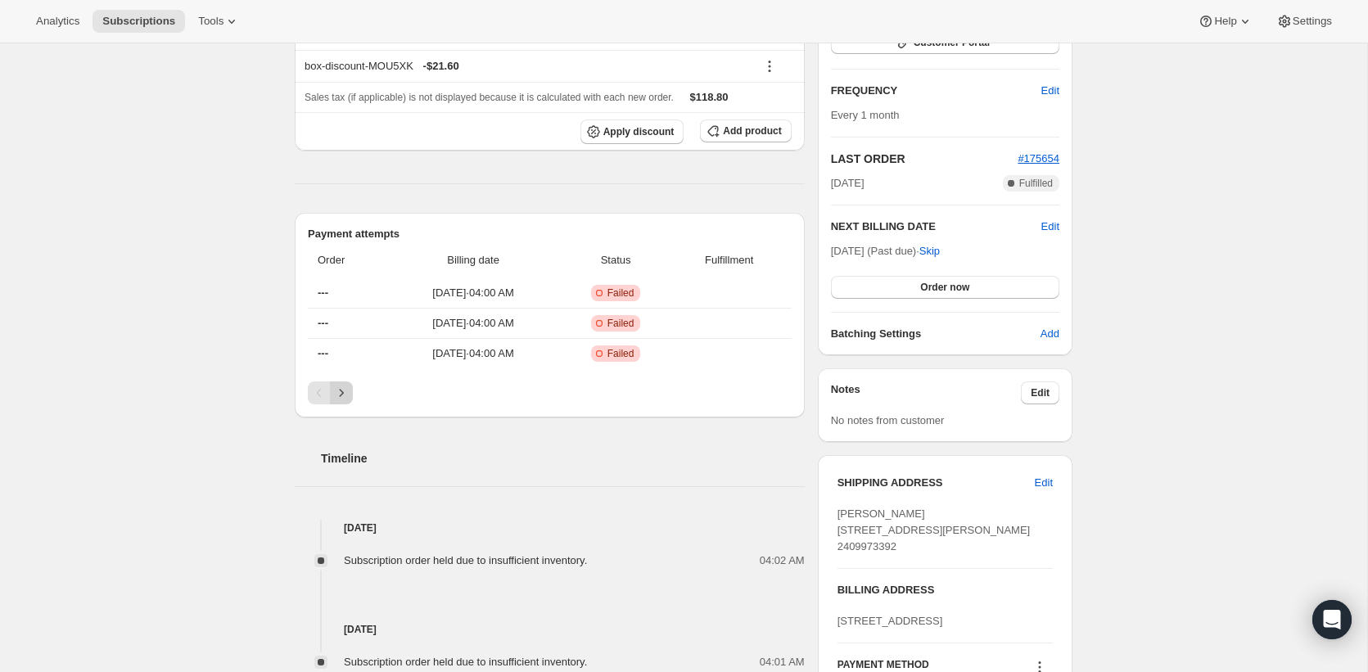
click at [346, 395] on icon "Next" at bounding box center [341, 393] width 16 height 16
click at [319, 391] on icon "Previous" at bounding box center [319, 393] width 16 height 16
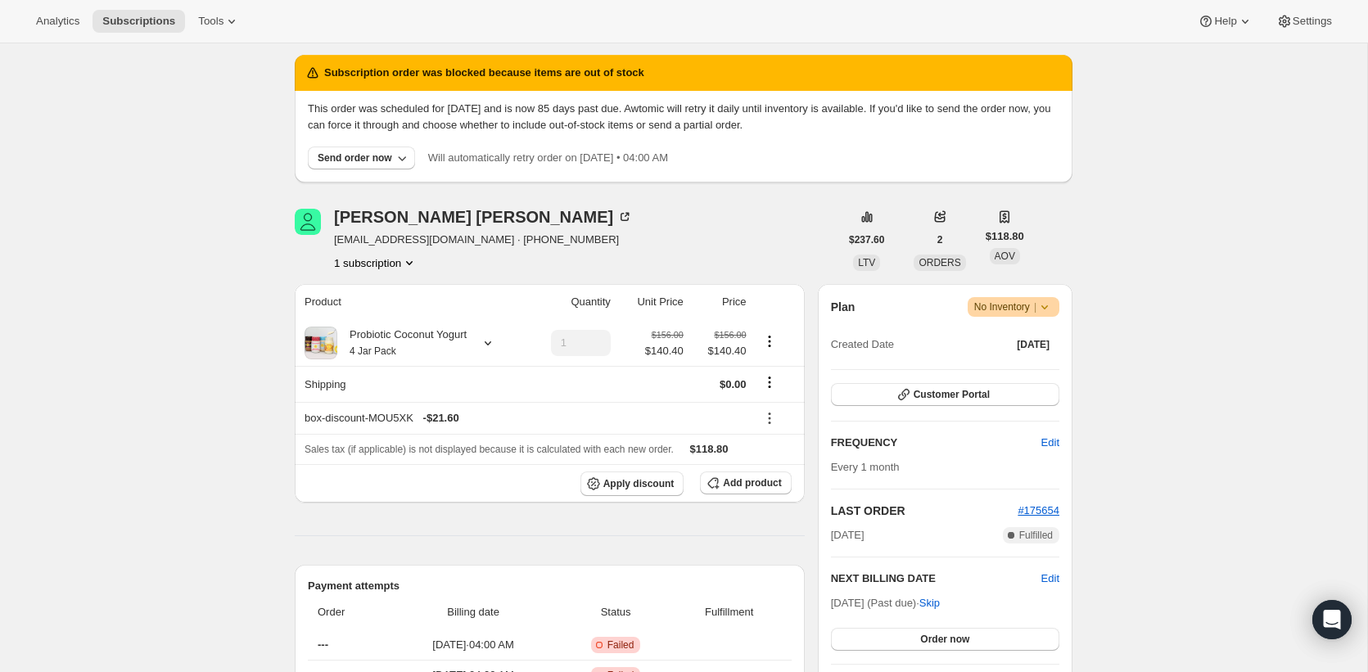
scroll to position [0, 0]
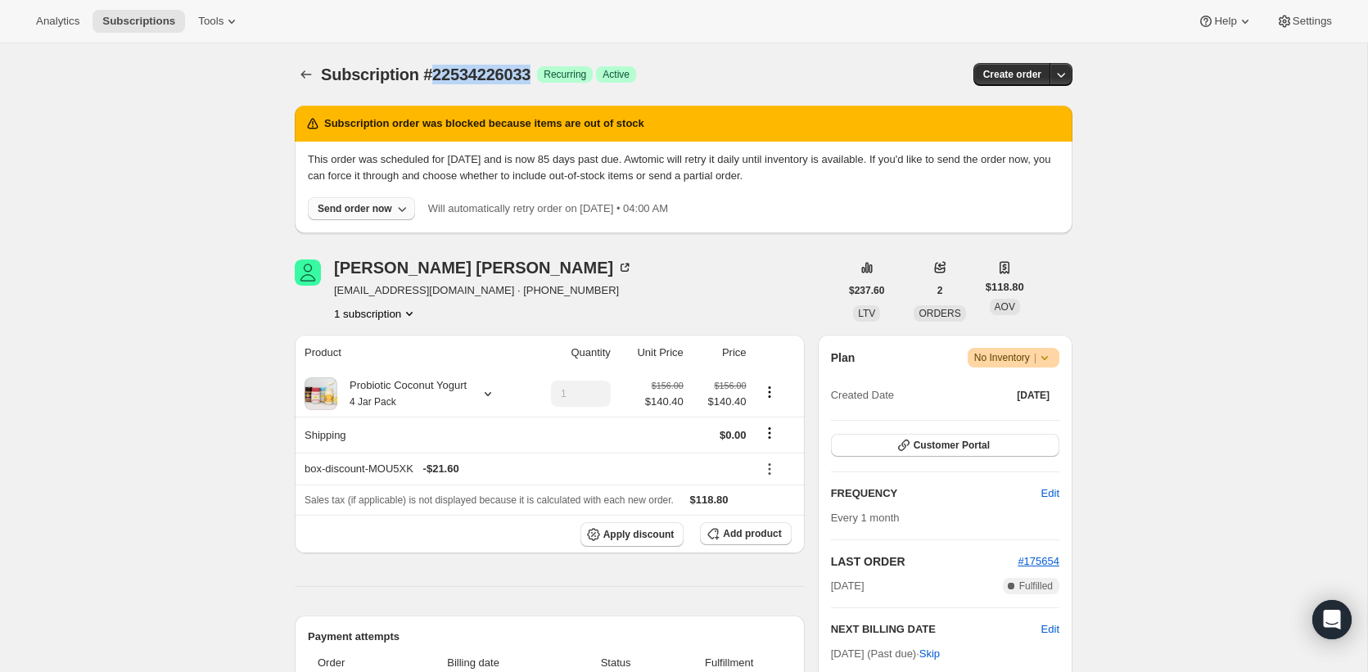
click at [408, 206] on icon "button" at bounding box center [402, 209] width 16 height 16
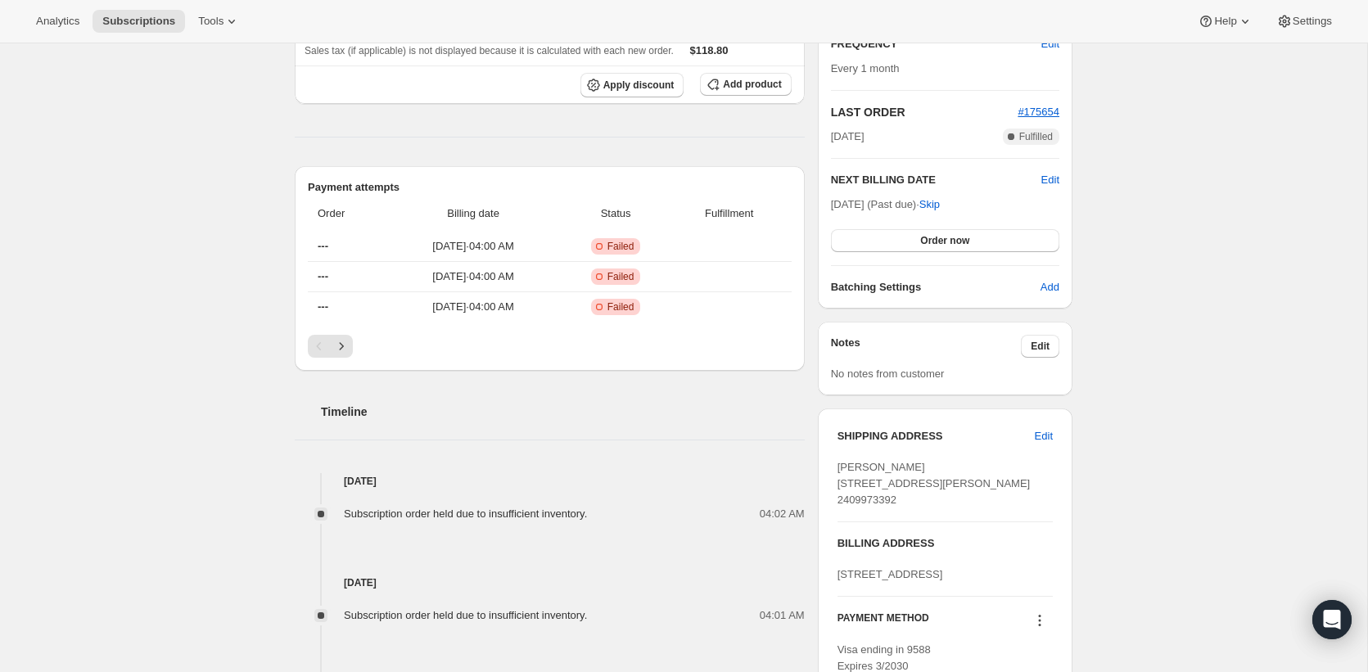
scroll to position [422, 0]
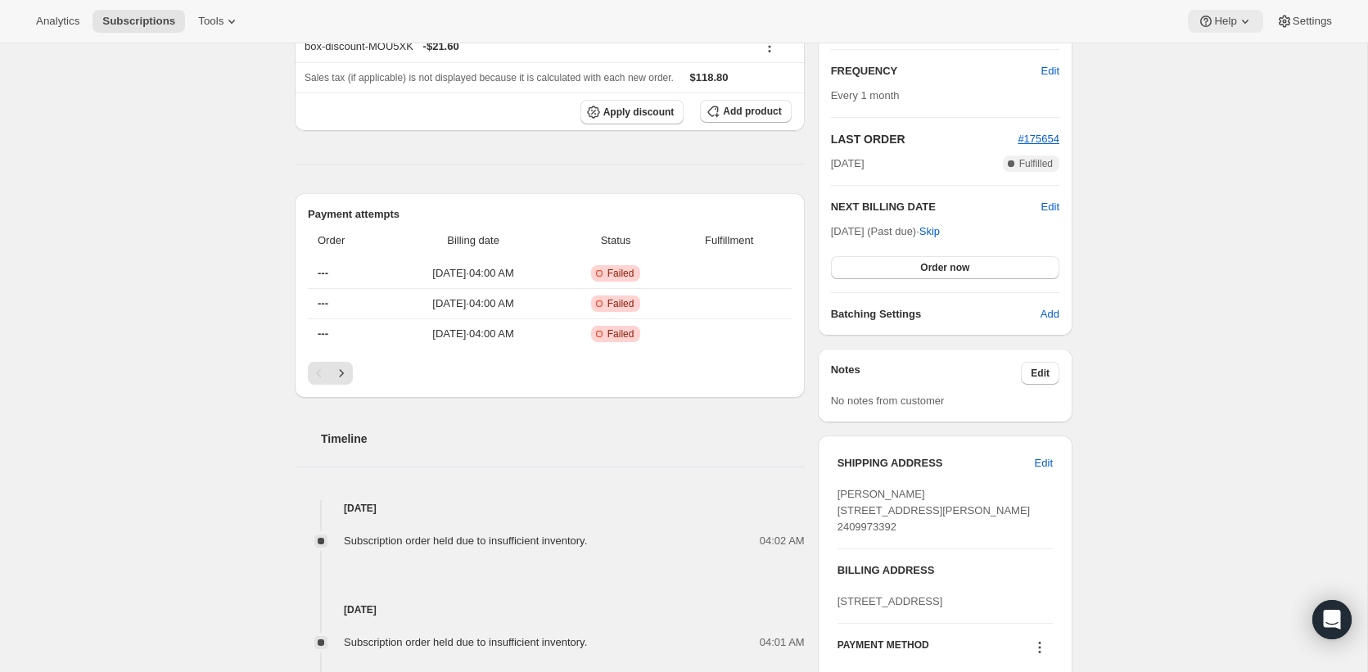
click at [1243, 25] on icon at bounding box center [1245, 21] width 16 height 16
click at [1234, 78] on span "Help Center" at bounding box center [1220, 83] width 56 height 12
click at [151, 220] on div "Subscription #22534226033. This page is ready Subscription #22534226033 Success…" at bounding box center [683, 338] width 1367 height 1435
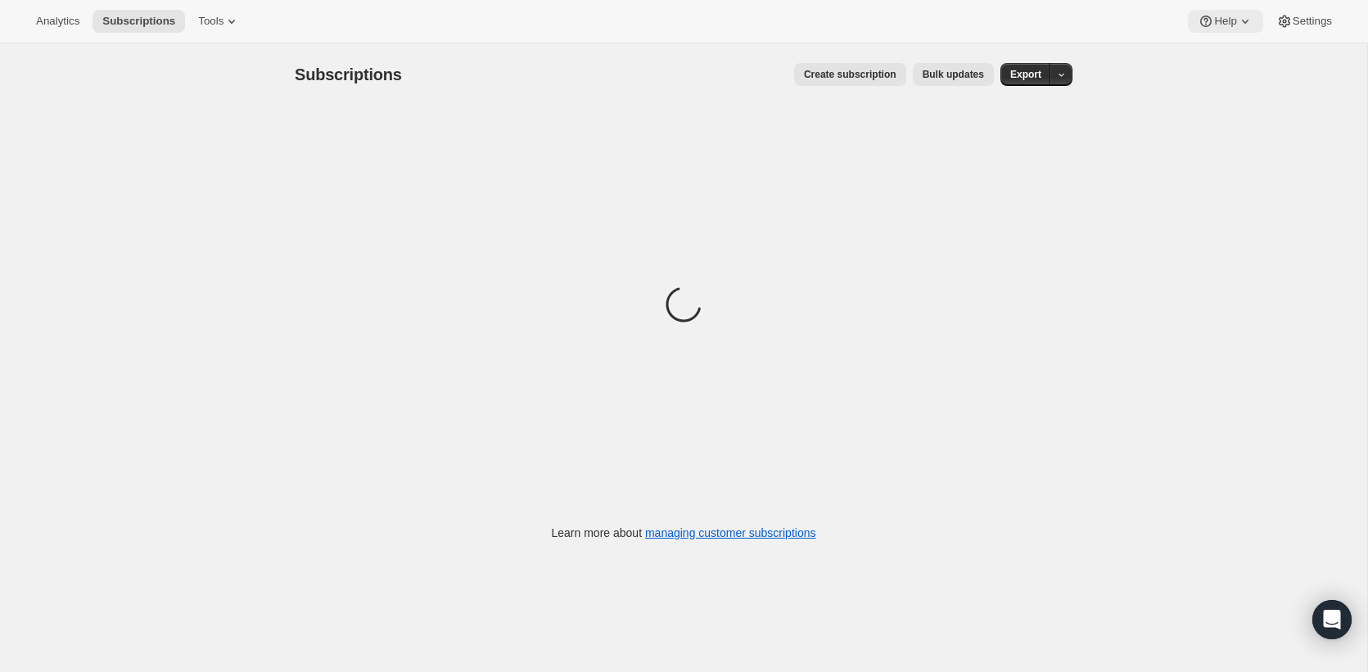
click at [1242, 22] on icon at bounding box center [1245, 22] width 7 height 4
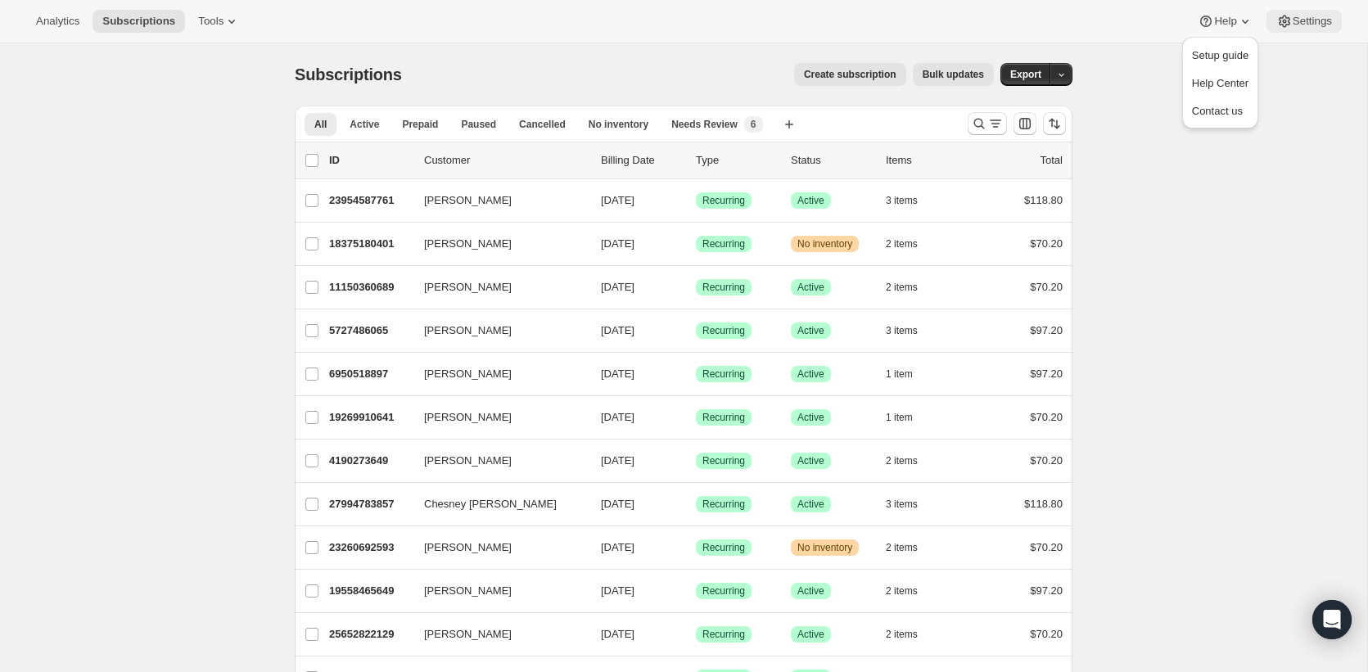
click at [1277, 18] on icon at bounding box center [1284, 21] width 16 height 16
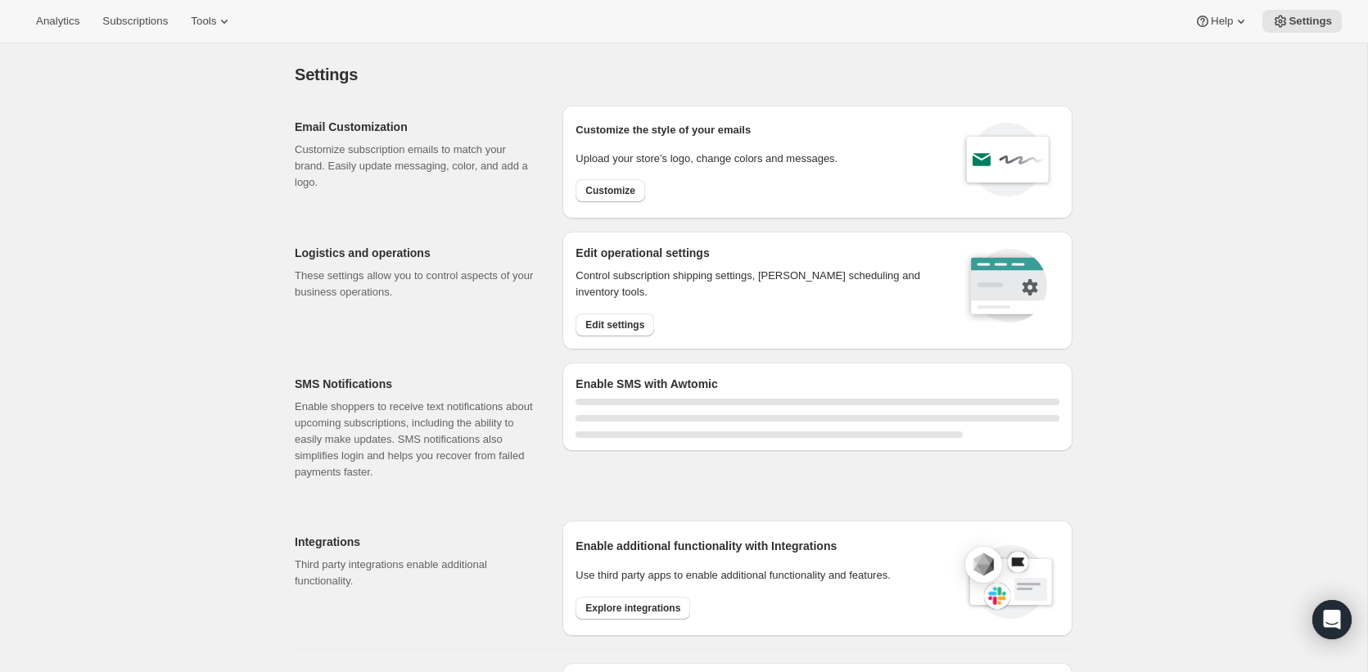
select select "22:00"
select select "09:00"
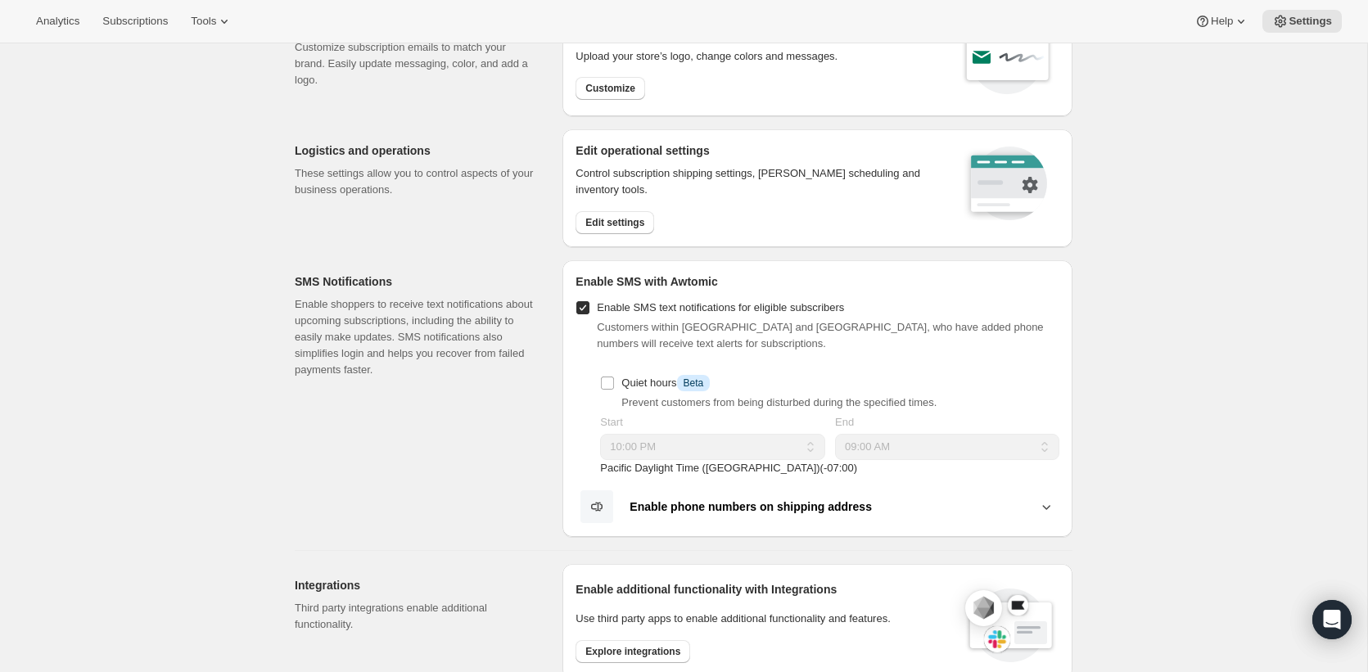
scroll to position [115, 0]
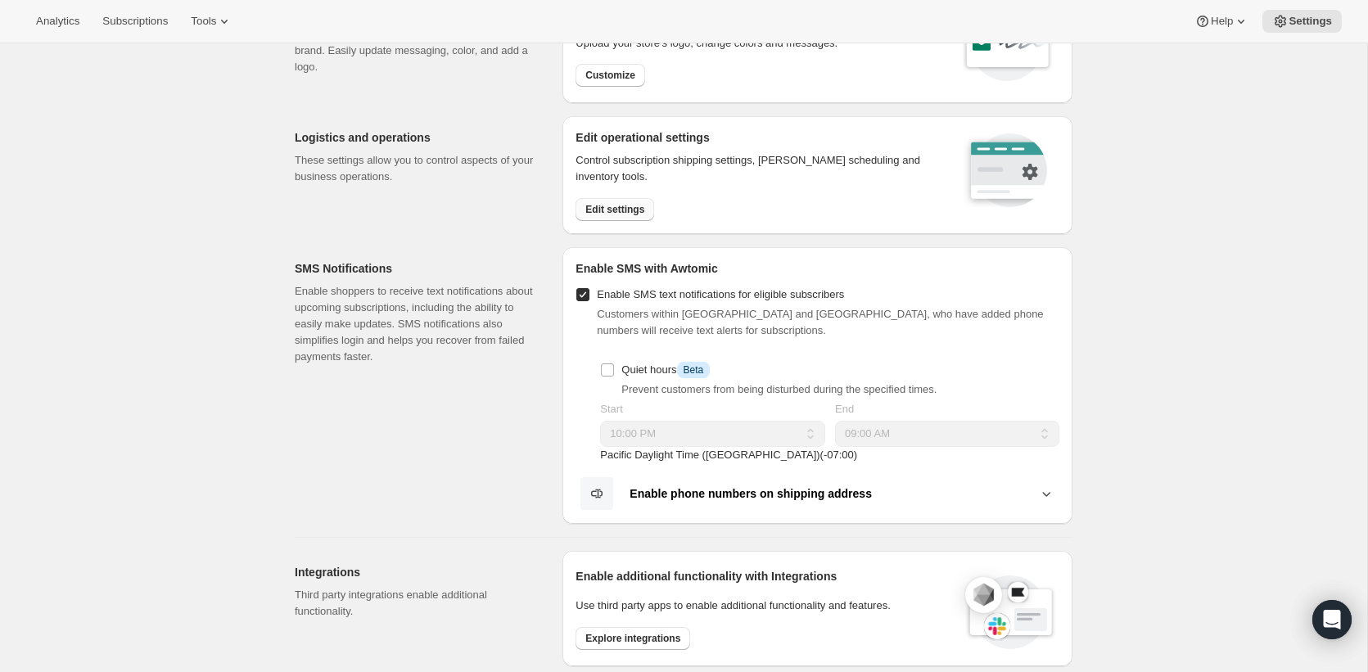
click at [624, 215] on button "Edit settings" at bounding box center [615, 209] width 79 height 23
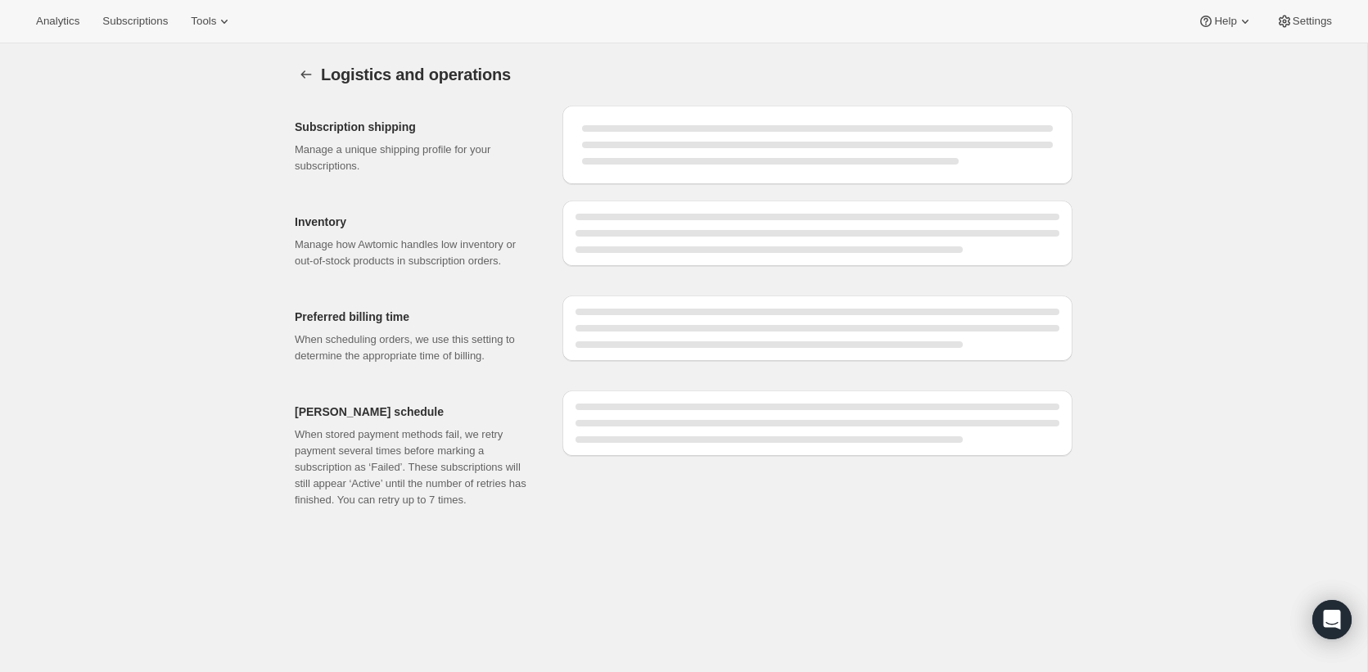
select select "DAY"
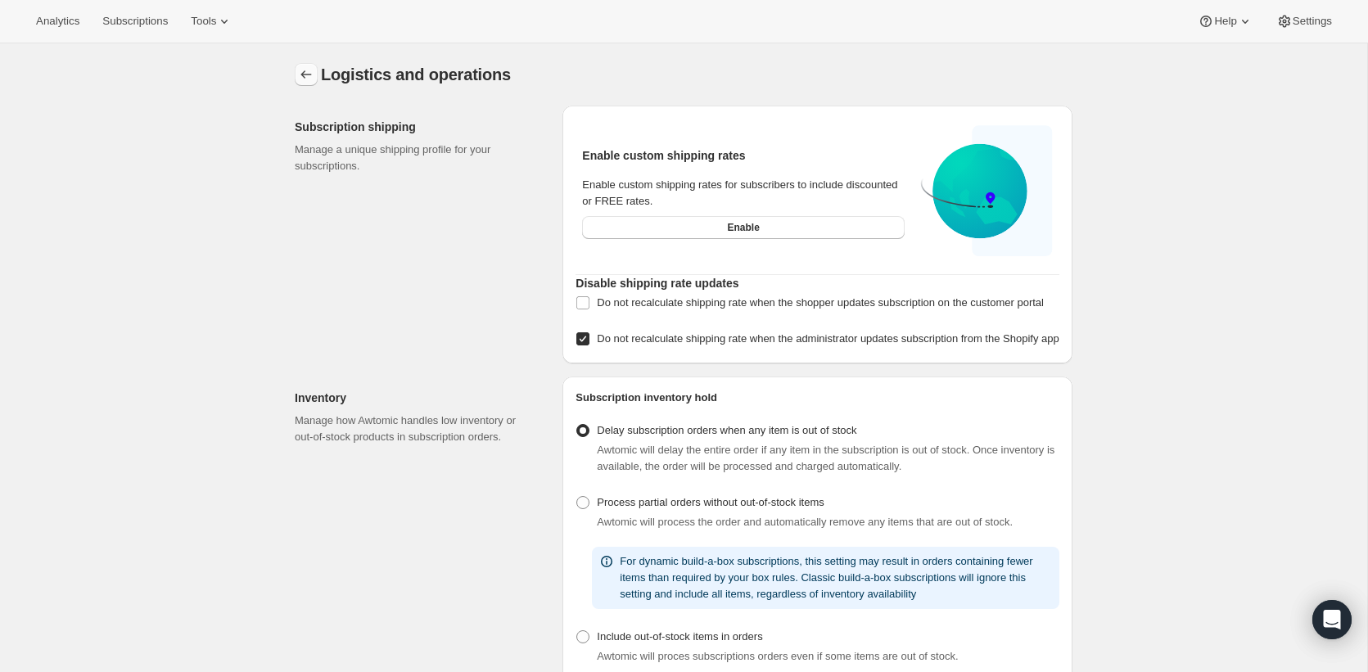
click at [308, 75] on icon "Settings" at bounding box center [306, 74] width 11 height 8
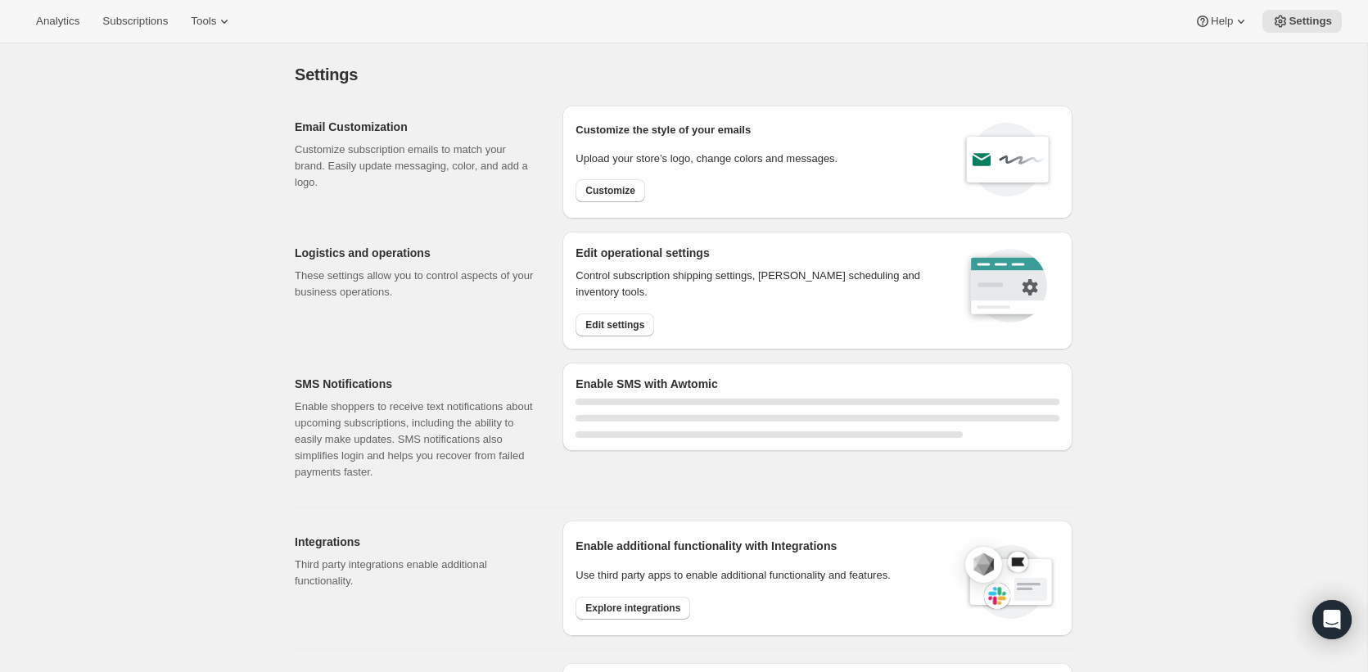
select select "22:00"
select select "09:00"
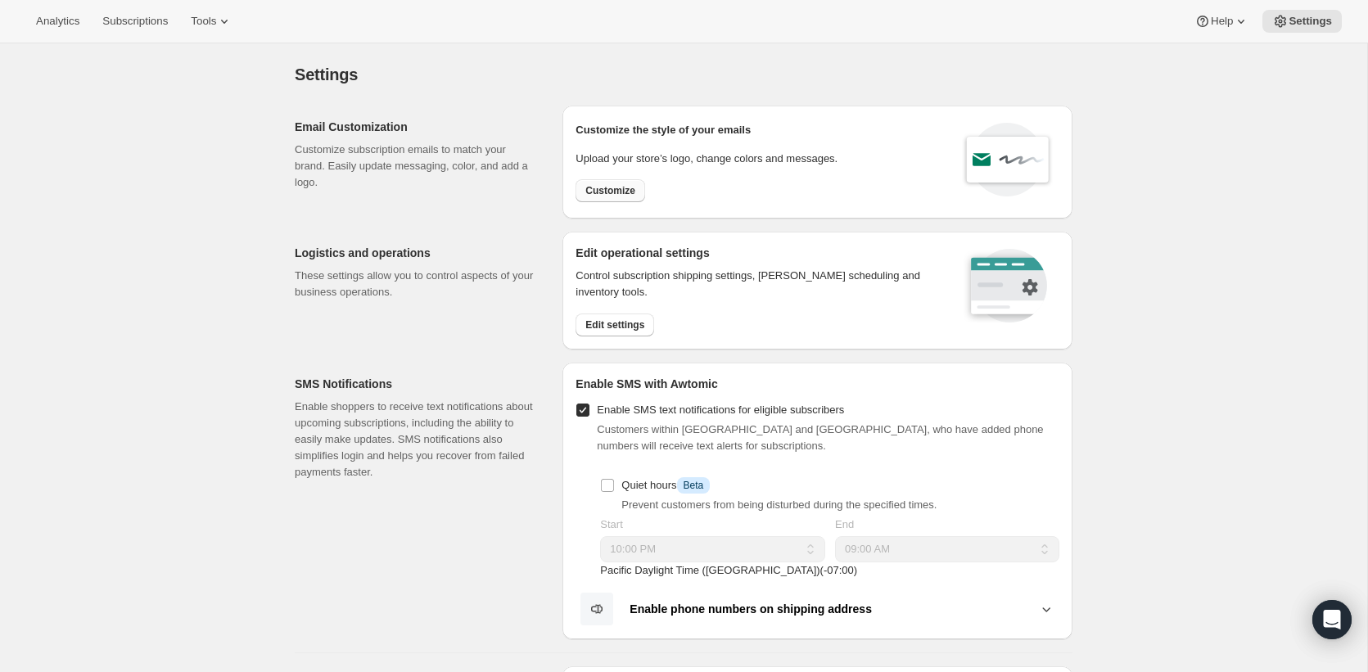
click at [596, 192] on span "Customize" at bounding box center [610, 190] width 50 height 13
select select "subscriptionMessage"
select select "5"
select select "15"
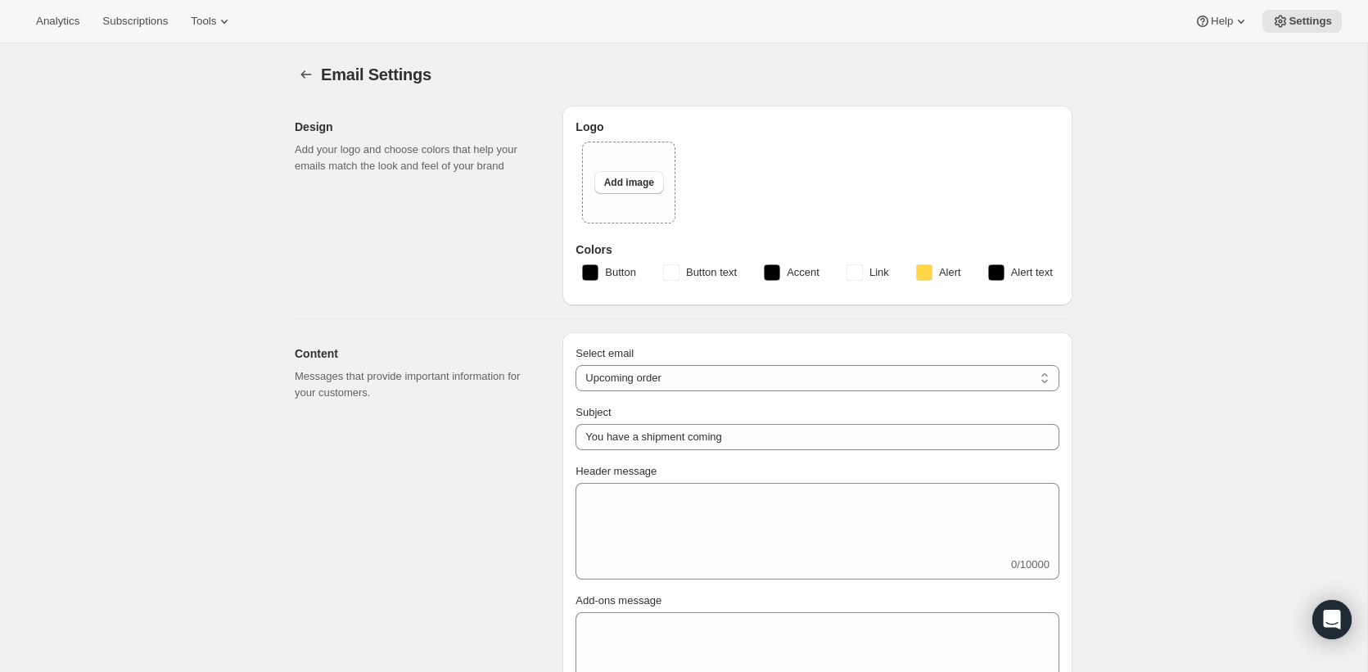
type input "You have an upcoming order // Make any changes now!"
type textarea "Hi there, If you'd like to make any changes to your next subscription order, no…"
select select "7"
type input "The Coconut Cult"
checkbox input "false"
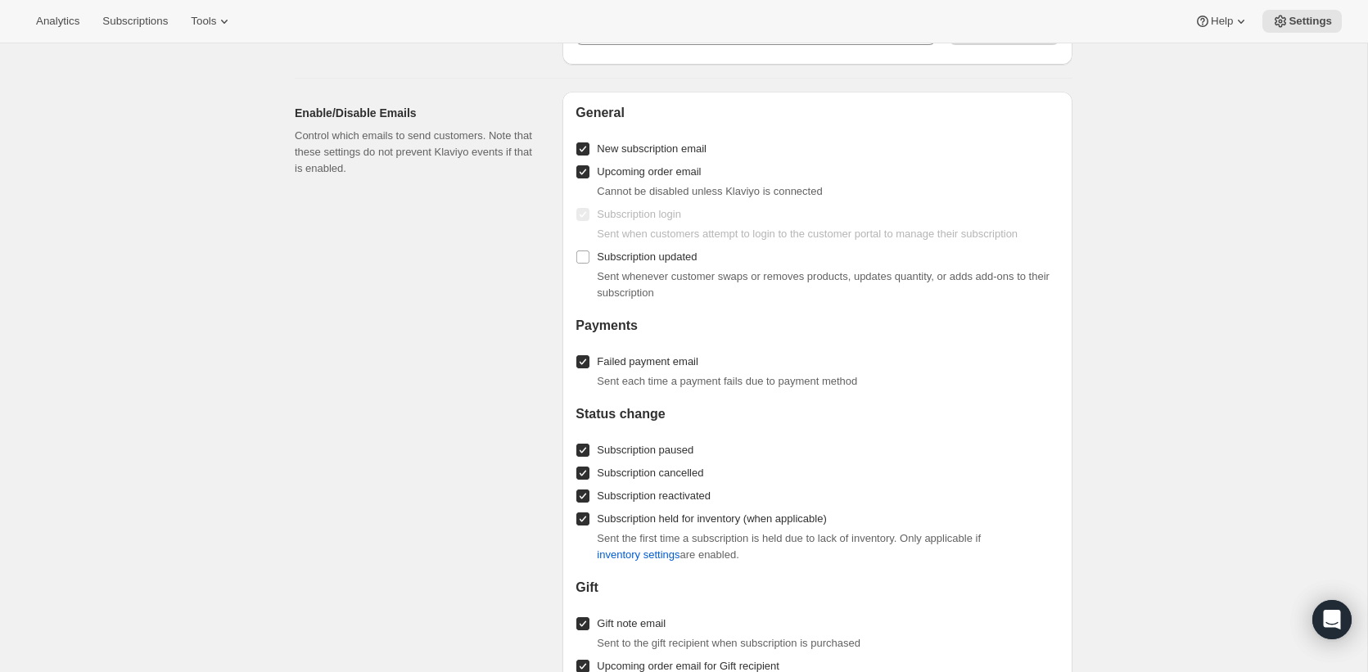
scroll to position [2004, 0]
